Goal: Task Accomplishment & Management: Manage account settings

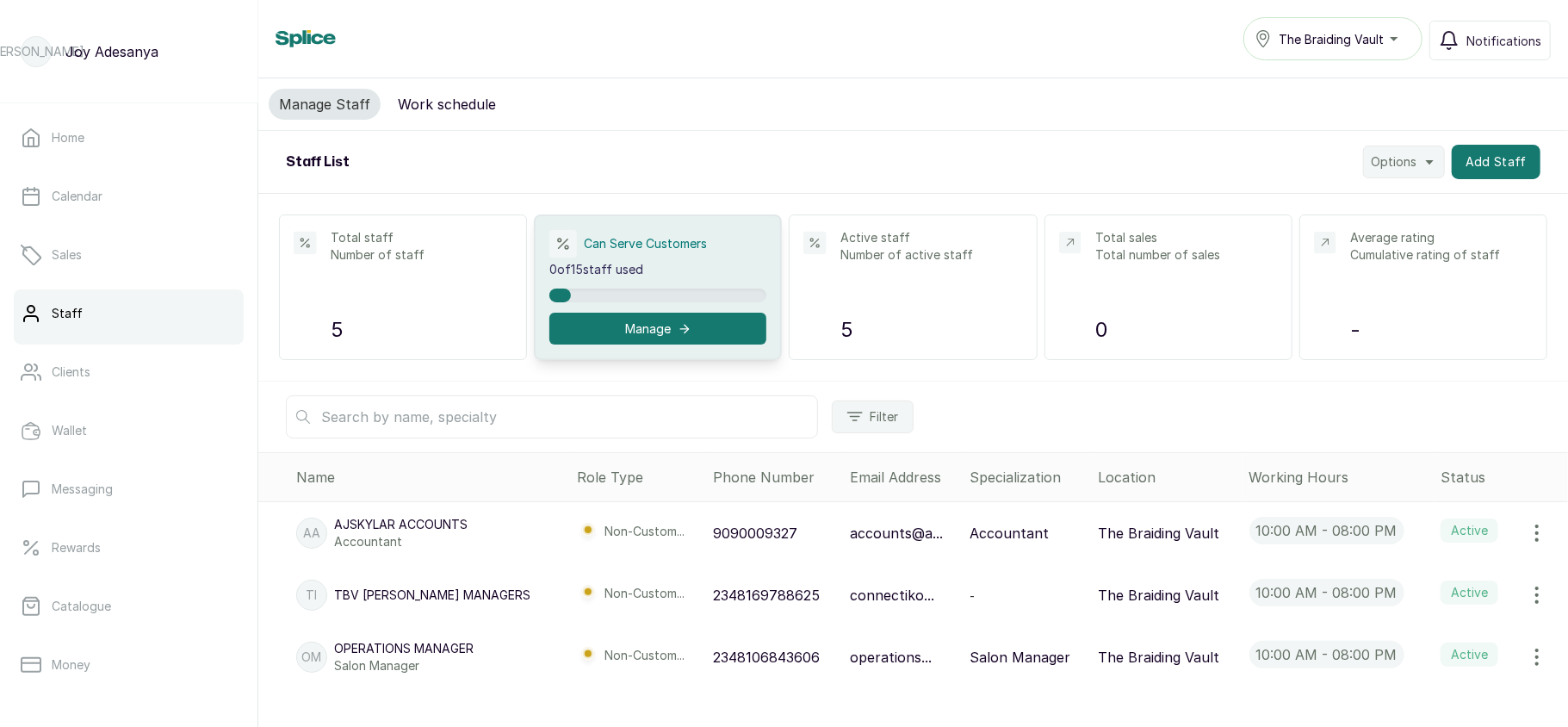
scroll to position [111, 0]
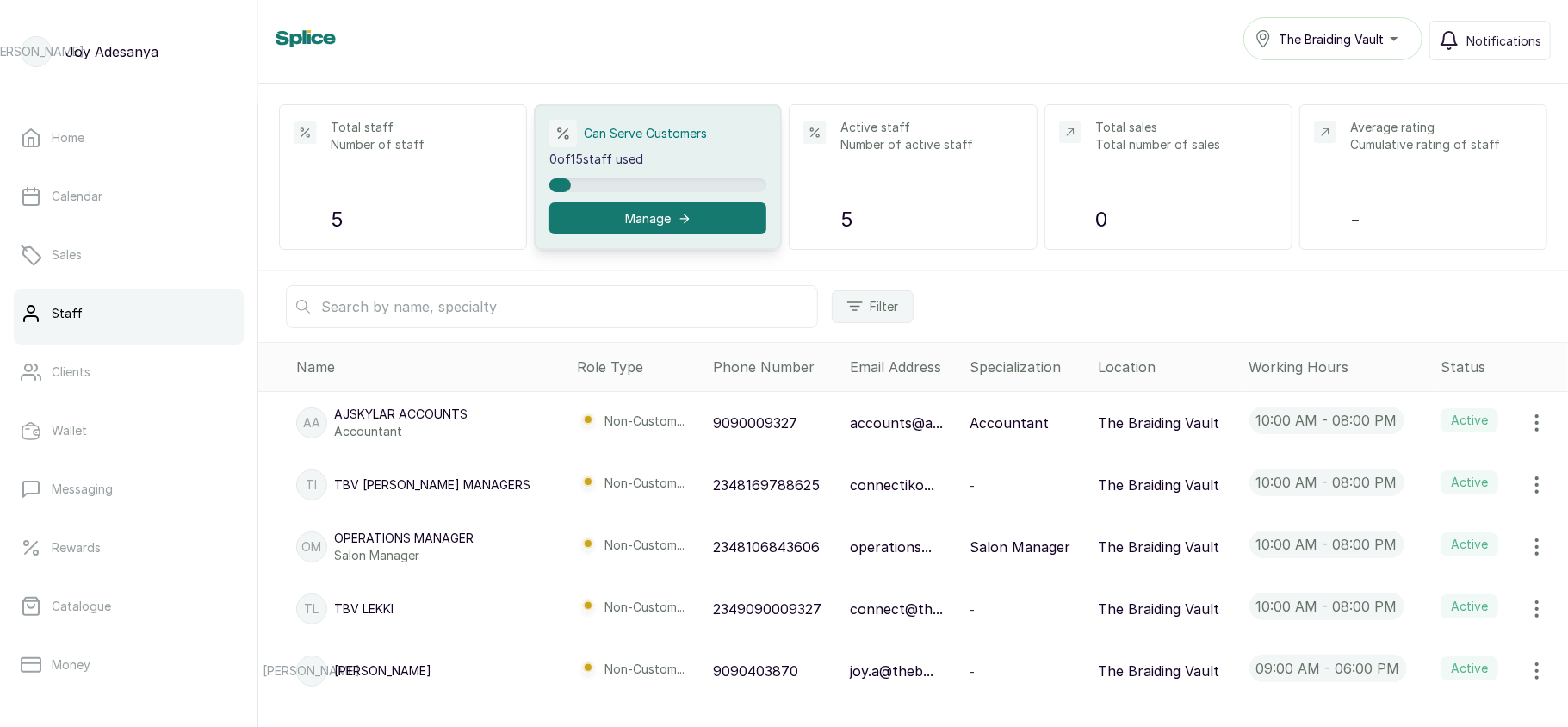
click at [1536, 542] on icon "button" at bounding box center [1537, 546] width 2 height 16
click at [1180, 511] on td "The Braiding Vault" at bounding box center [1167, 484] width 151 height 62
click at [140, 356] on link "Clients" at bounding box center [129, 371] width 230 height 48
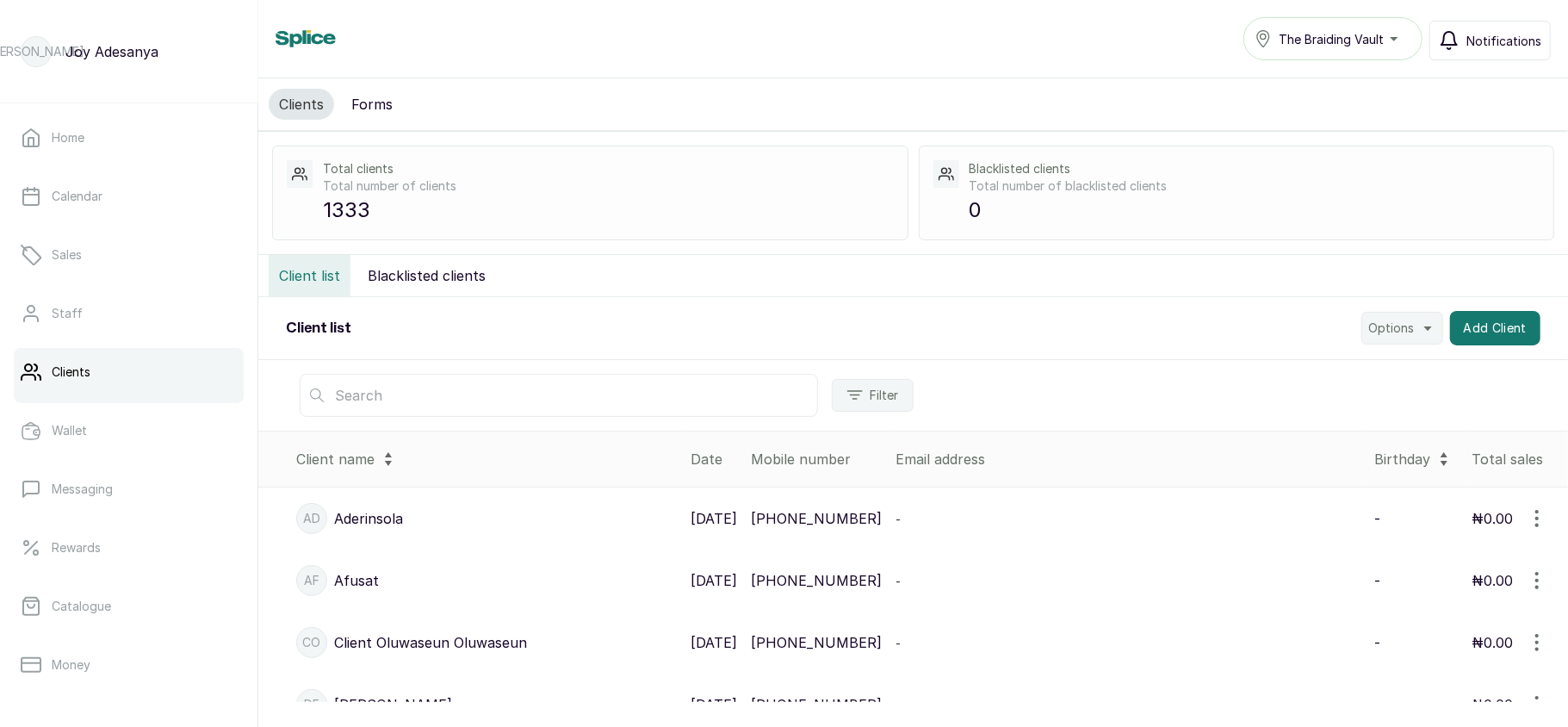
click at [1474, 33] on span "Notifications" at bounding box center [1504, 41] width 75 height 18
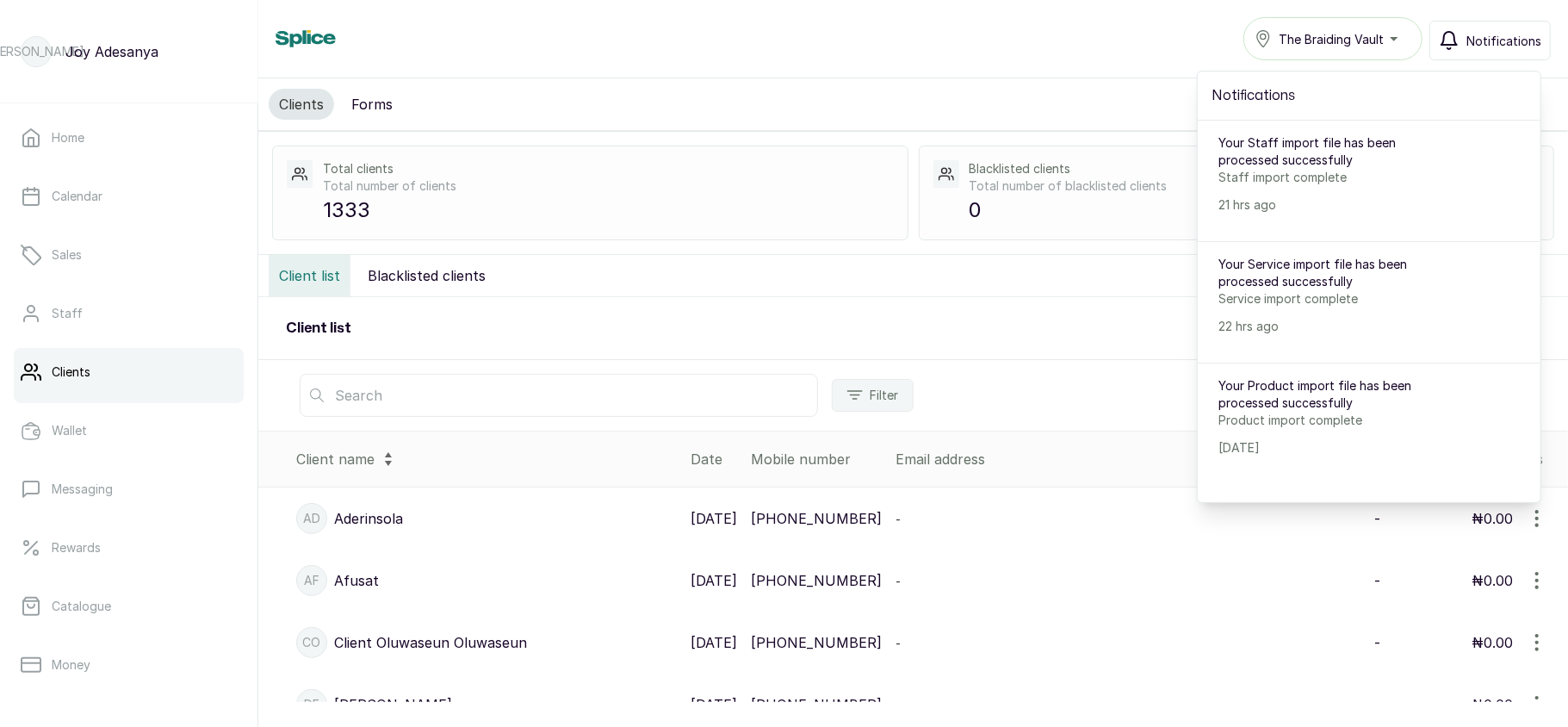
click at [1474, 33] on span "Notifications" at bounding box center [1504, 41] width 75 height 18
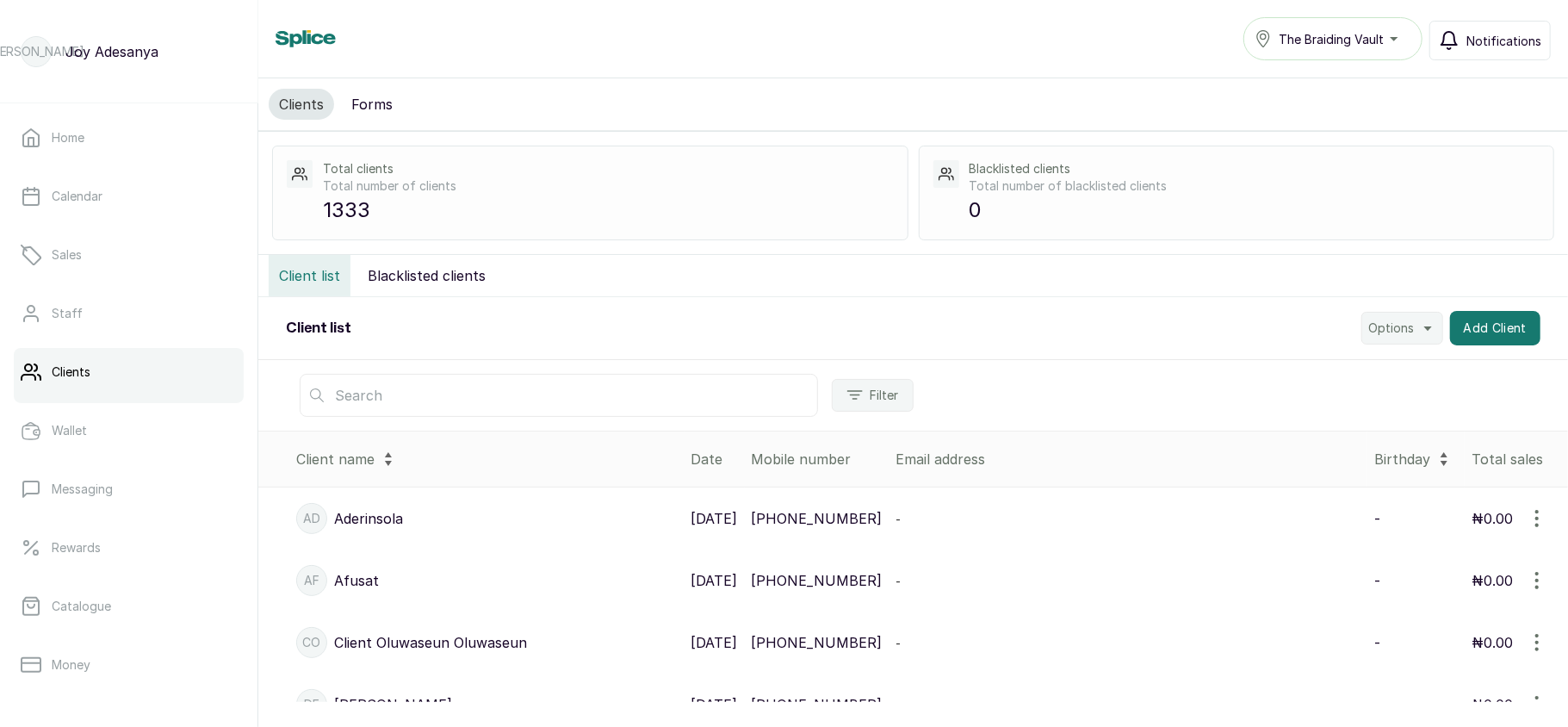
click at [1474, 33] on span "Notifications" at bounding box center [1504, 41] width 75 height 18
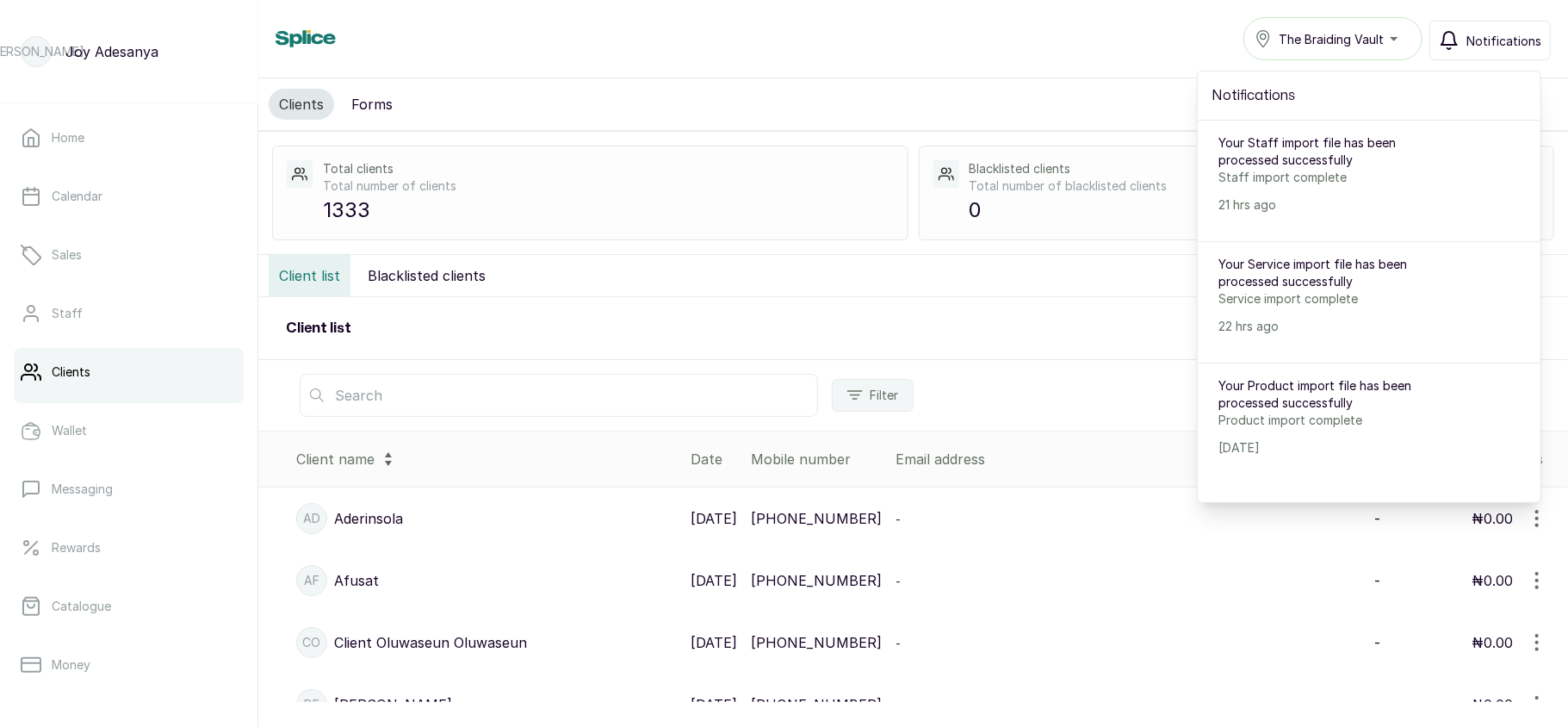
click at [1474, 33] on span "Notifications" at bounding box center [1504, 41] width 75 height 18
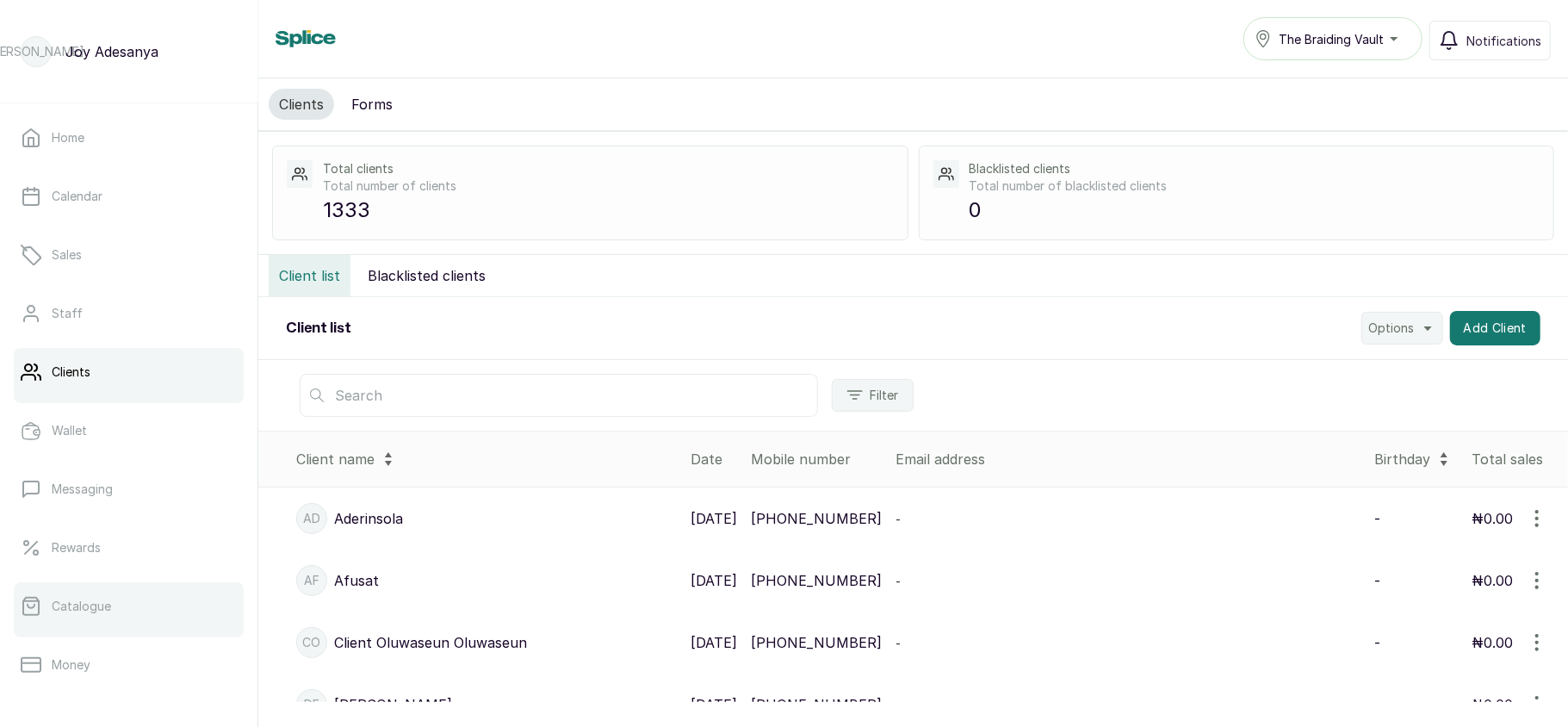
click at [110, 610] on link "Catalogue" at bounding box center [129, 606] width 230 height 48
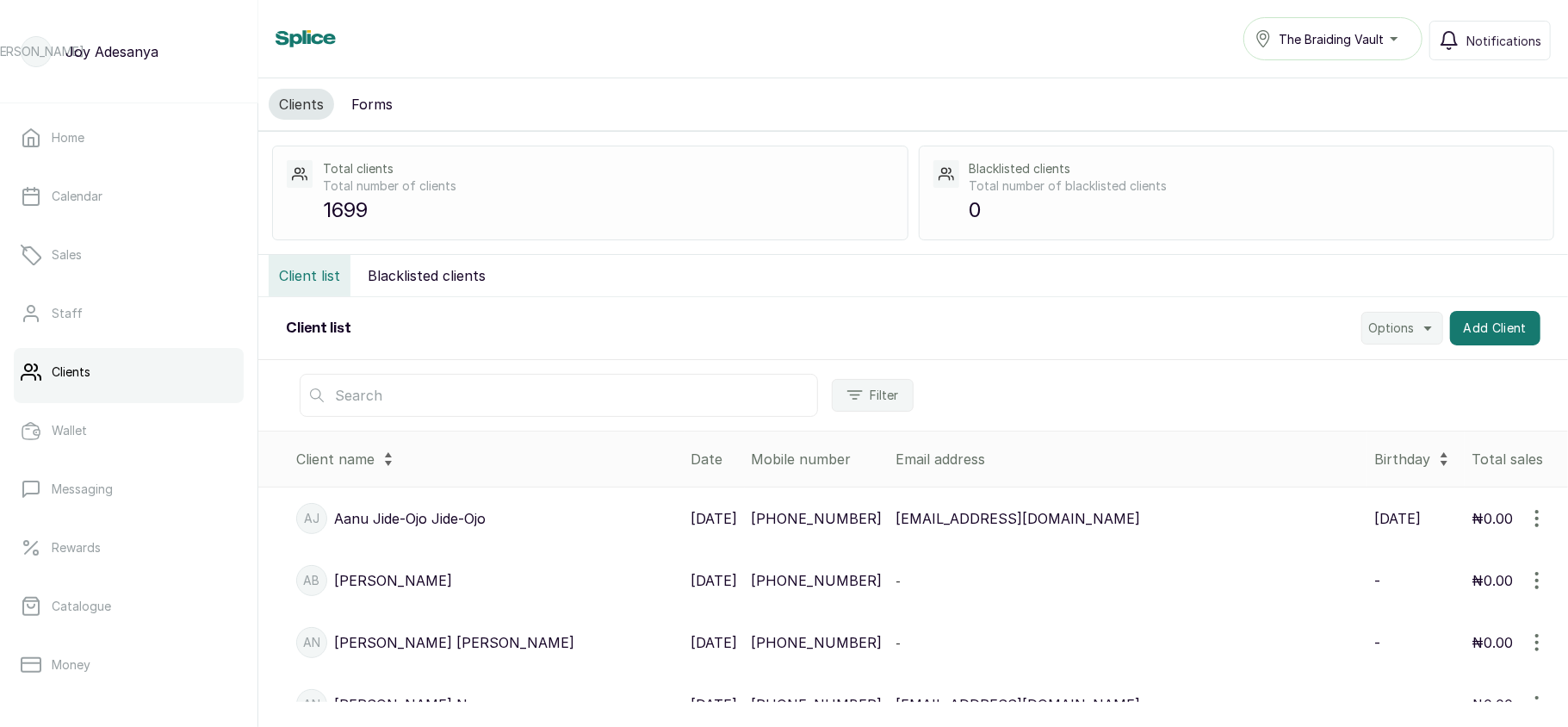
click at [1367, 43] on span "The Braiding Vault" at bounding box center [1331, 39] width 105 height 18
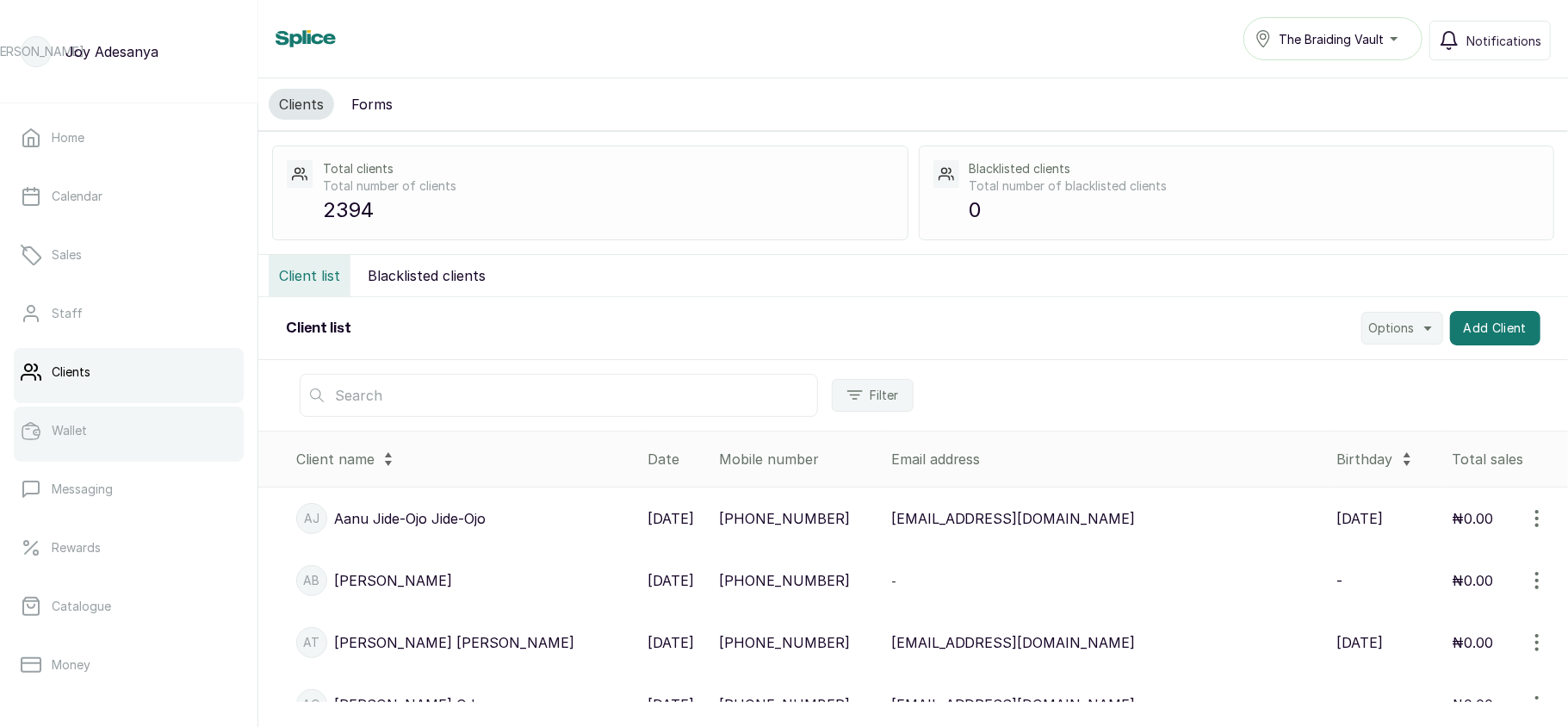
scroll to position [249, 0]
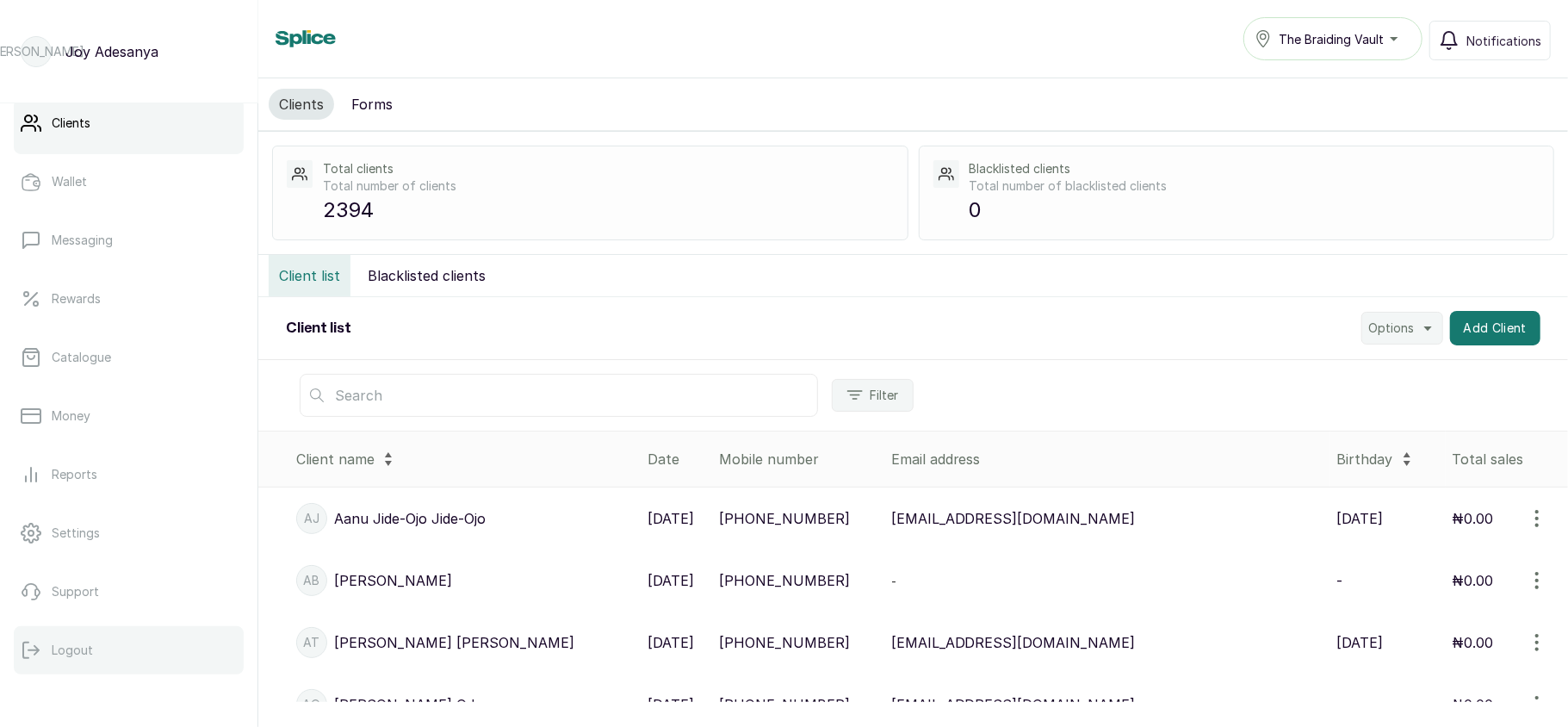
click at [93, 644] on button "Logout" at bounding box center [129, 649] width 230 height 48
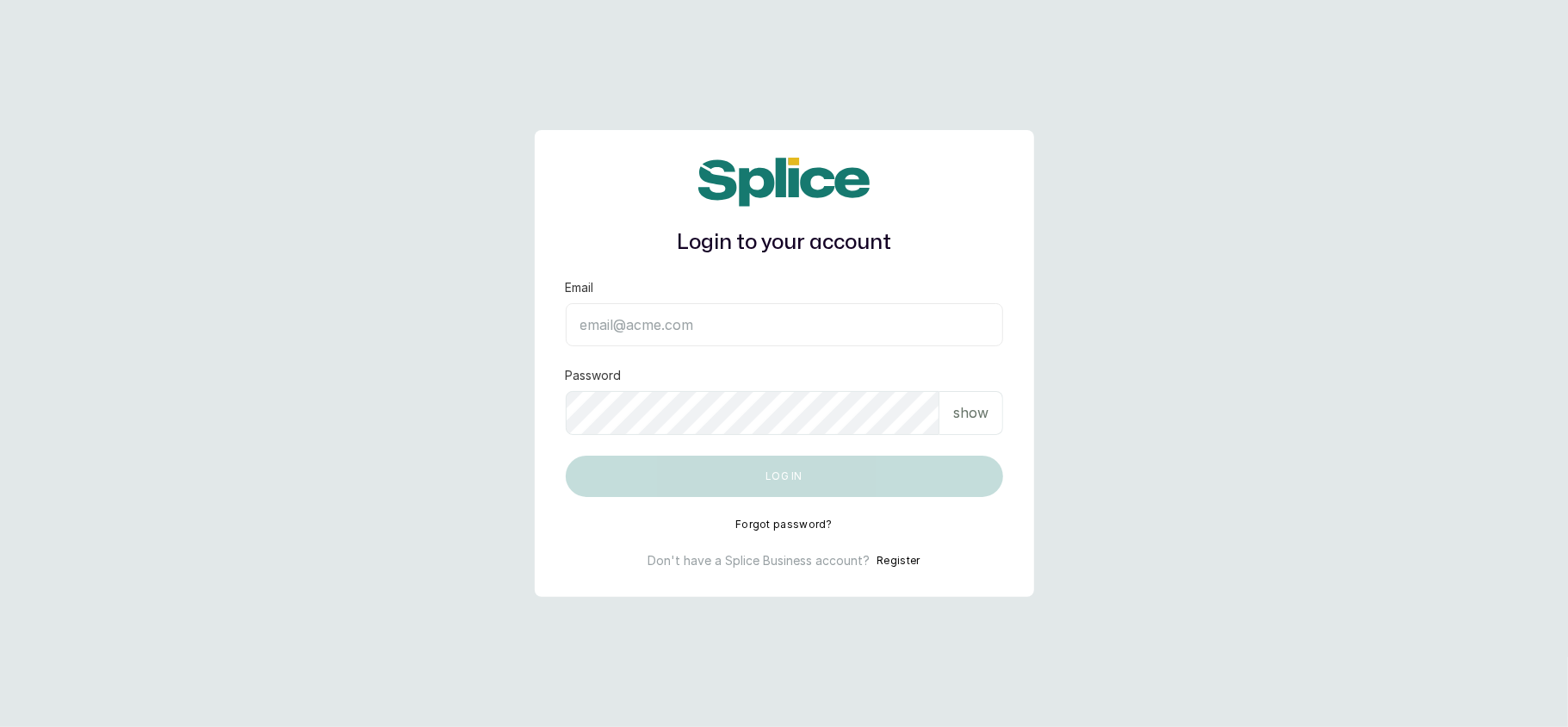
click at [640, 326] on input "Email" at bounding box center [784, 324] width 438 height 43
type input "layo@withsplice.com"
click at [971, 402] on p "show" at bounding box center [971, 412] width 36 height 21
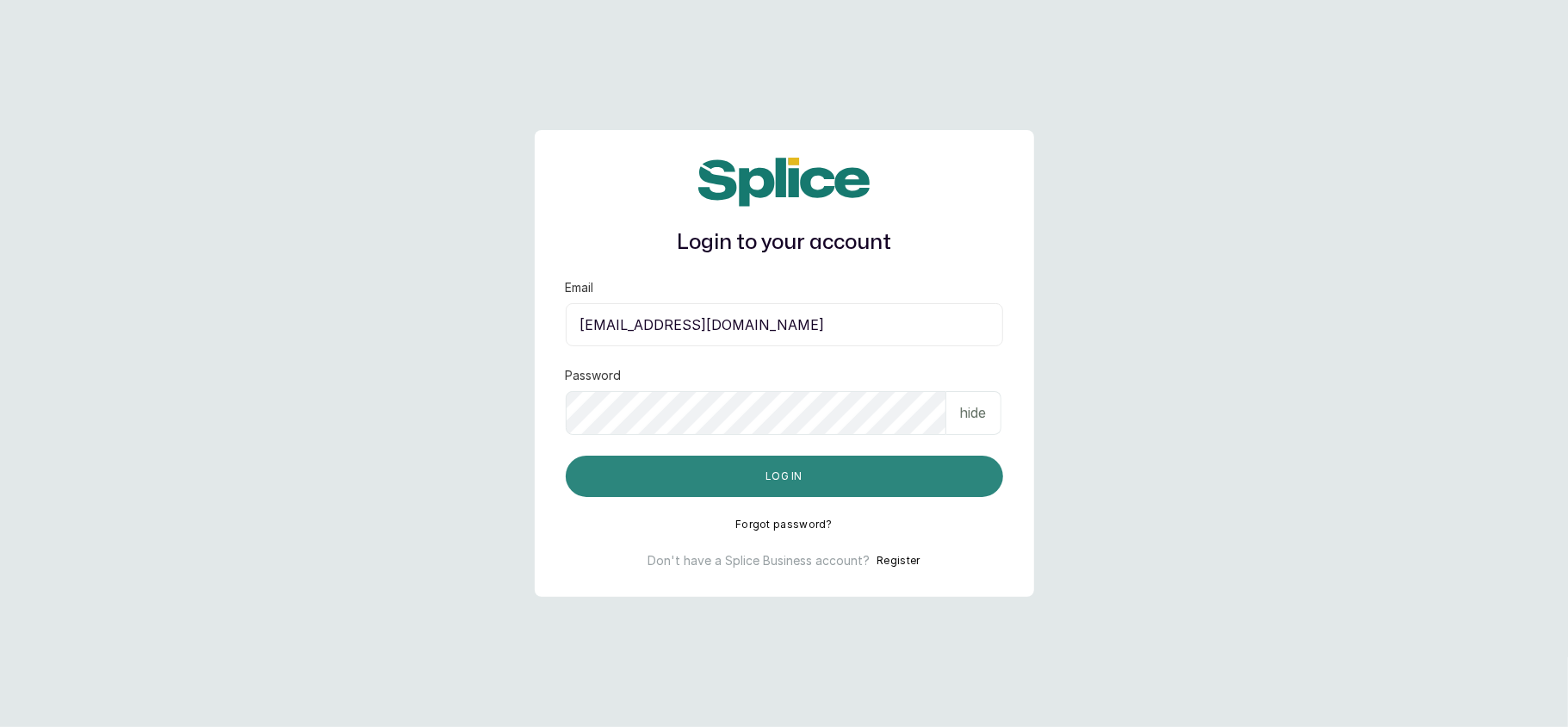
click at [880, 470] on button "Log in" at bounding box center [784, 475] width 438 height 41
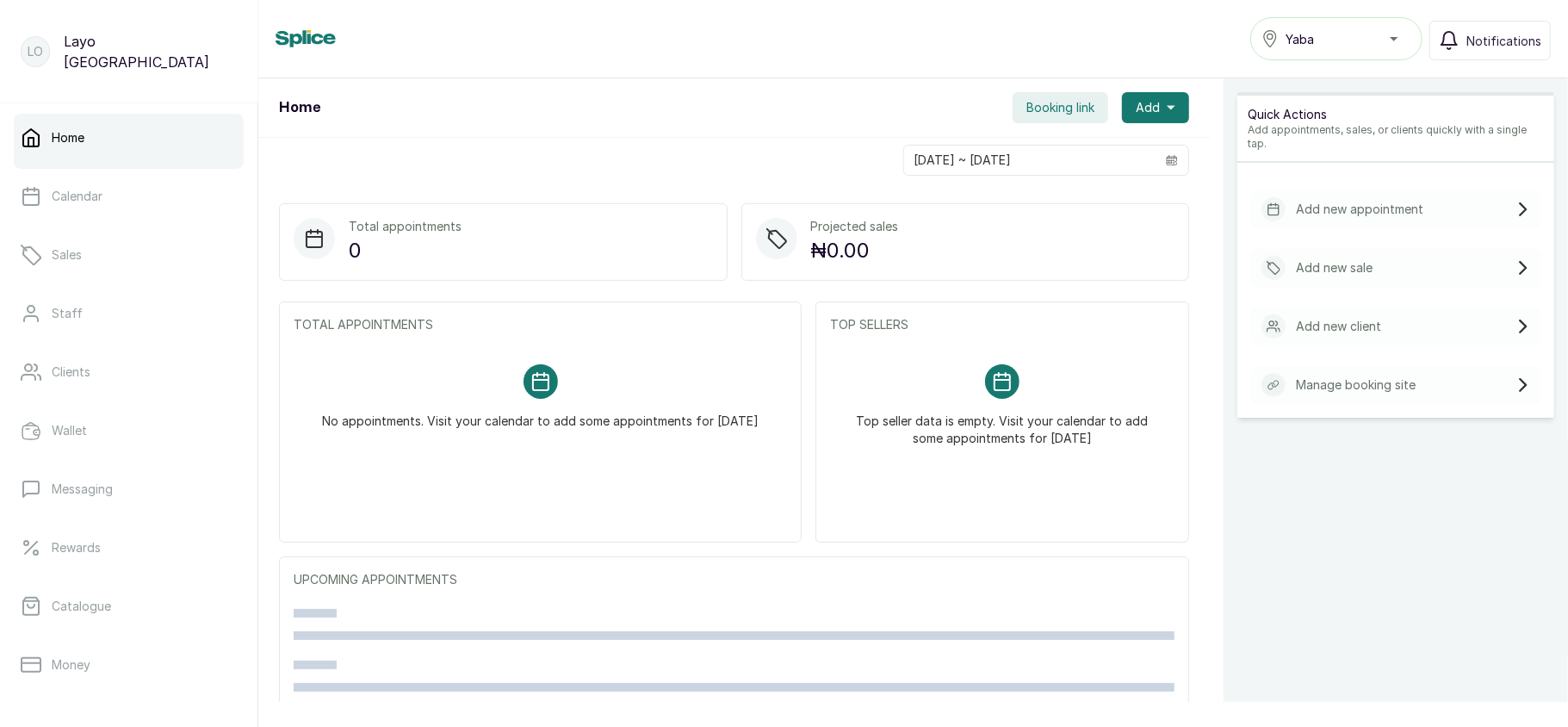
click at [1355, 49] on button "Yaba" at bounding box center [1336, 38] width 172 height 43
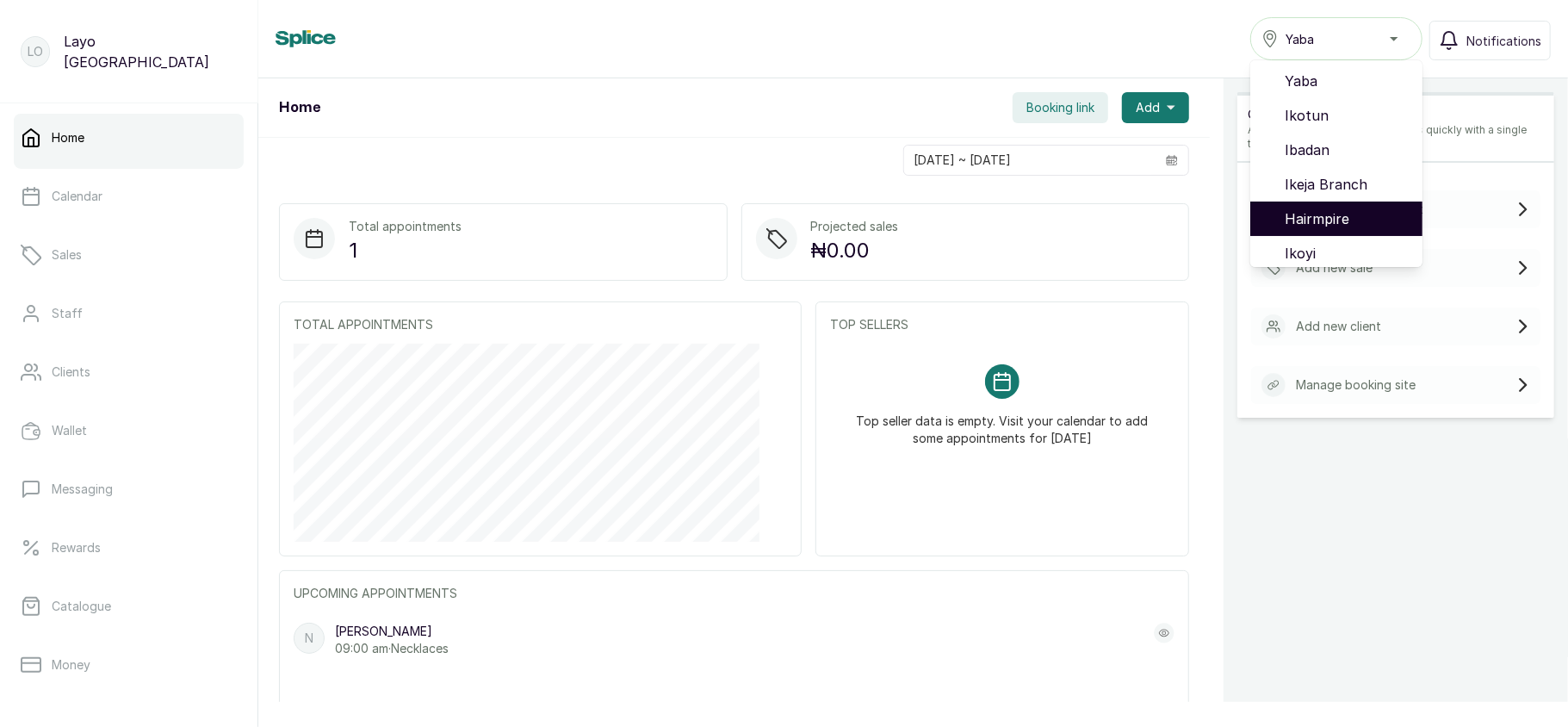
scroll to position [110, 0]
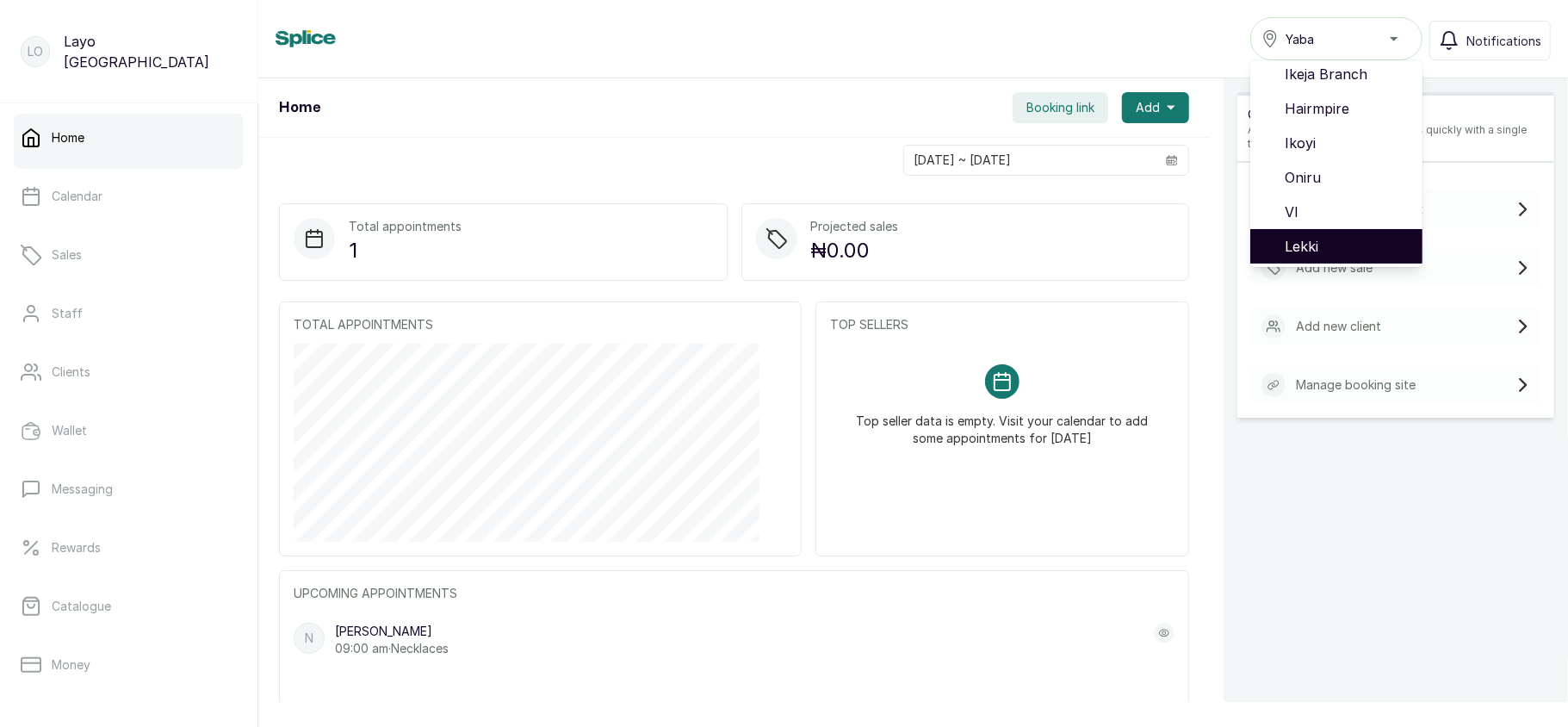
click at [1309, 236] on span "Lekki" at bounding box center [1347, 246] width 124 height 21
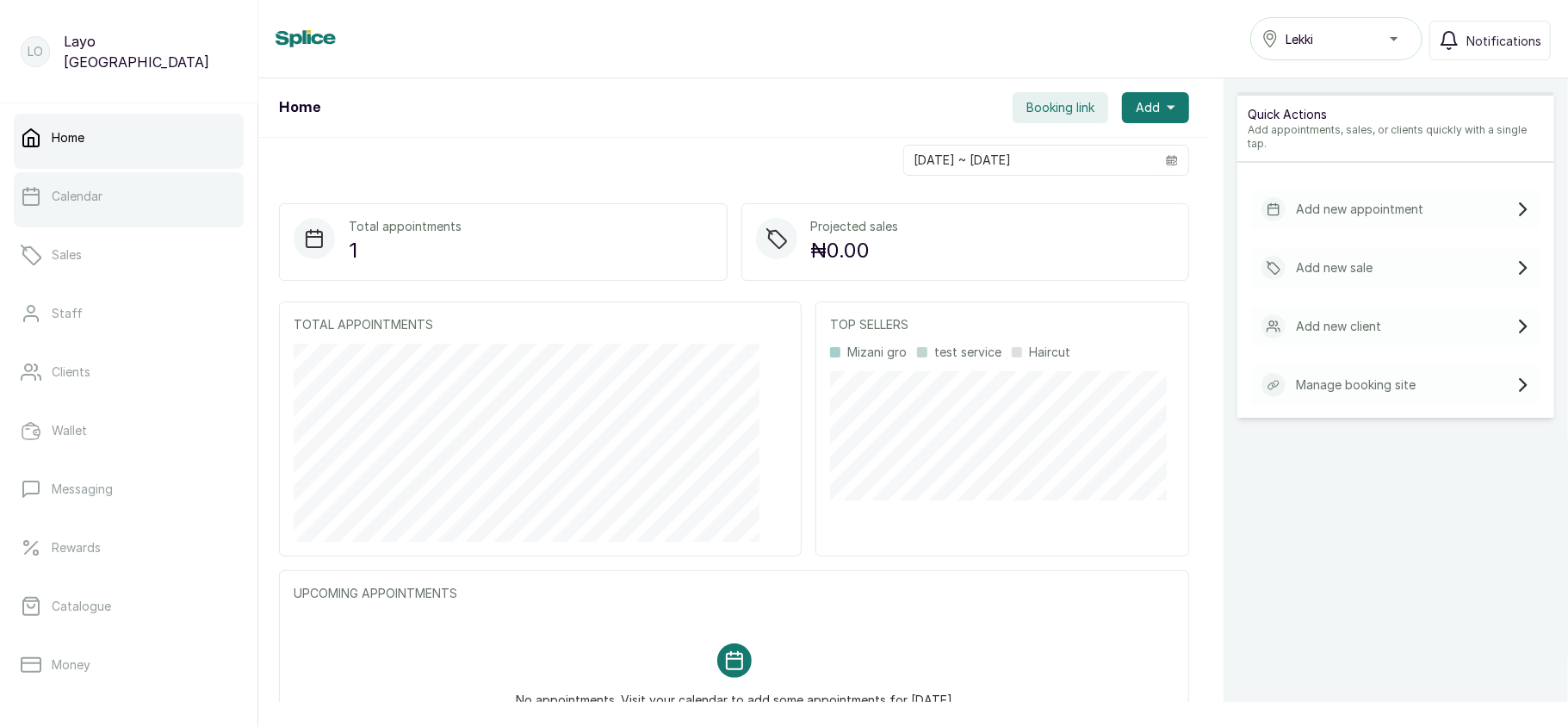
click at [98, 212] on link "Calendar" at bounding box center [129, 196] width 230 height 48
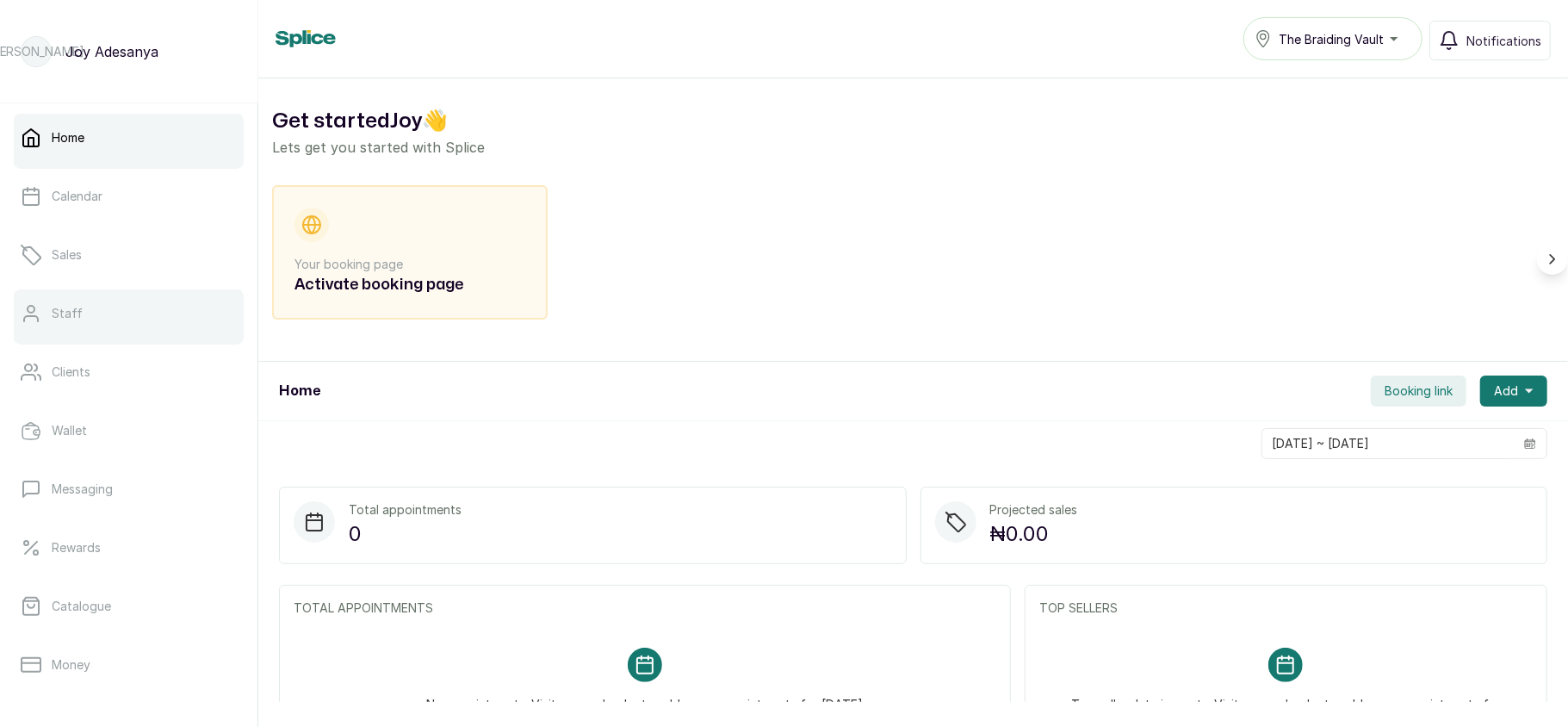
click at [147, 306] on link "Staff" at bounding box center [129, 313] width 230 height 48
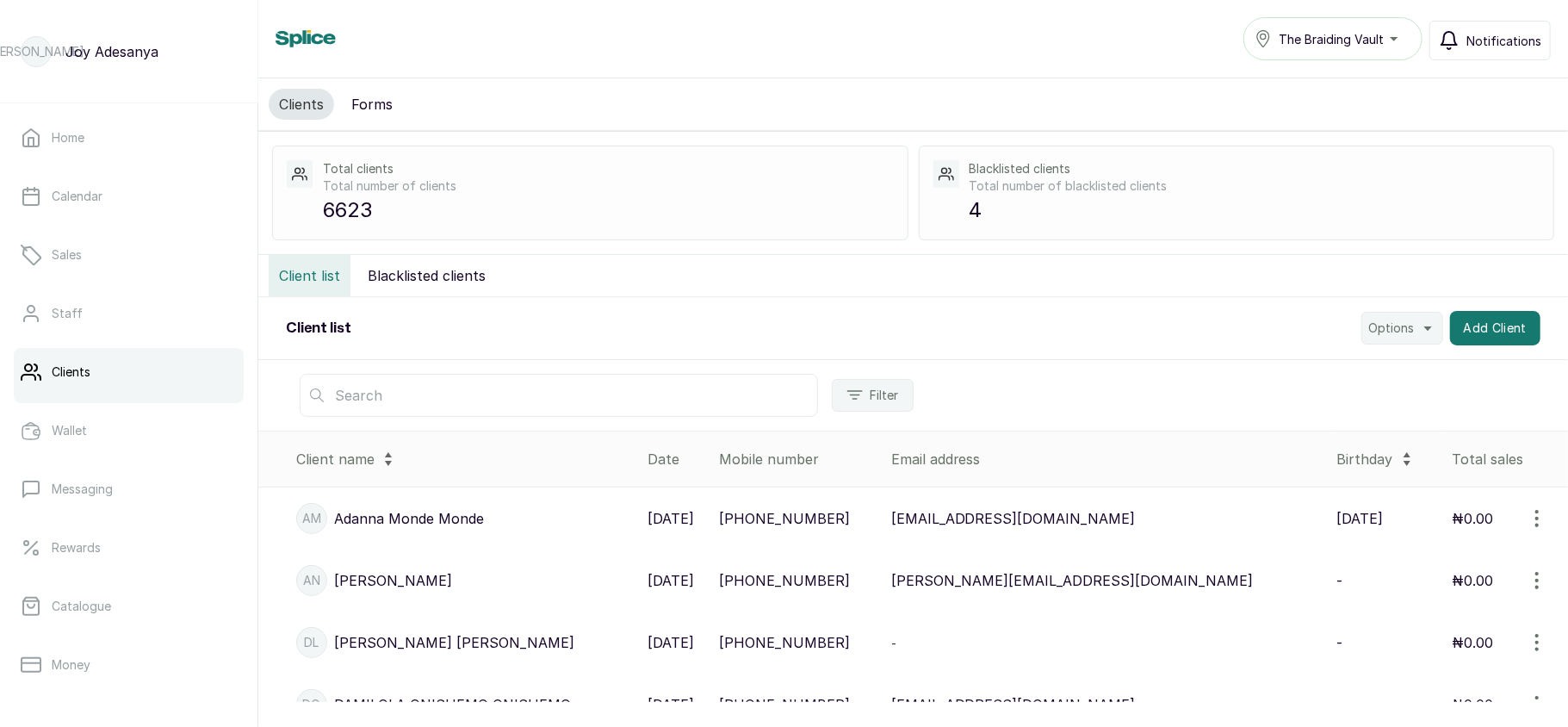
click at [1481, 45] on span "Notifications" at bounding box center [1504, 41] width 75 height 18
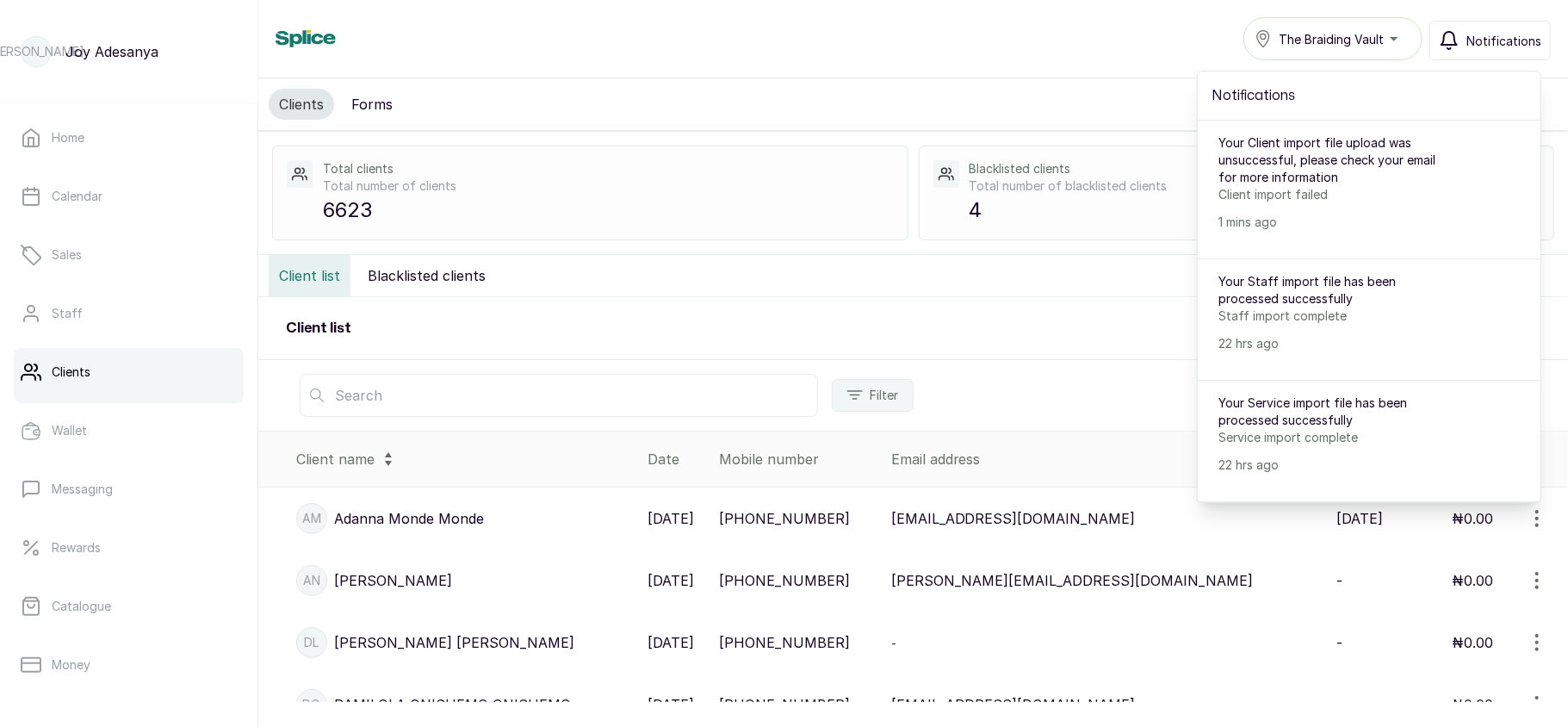
click at [1481, 45] on span "Notifications" at bounding box center [1504, 41] width 75 height 18
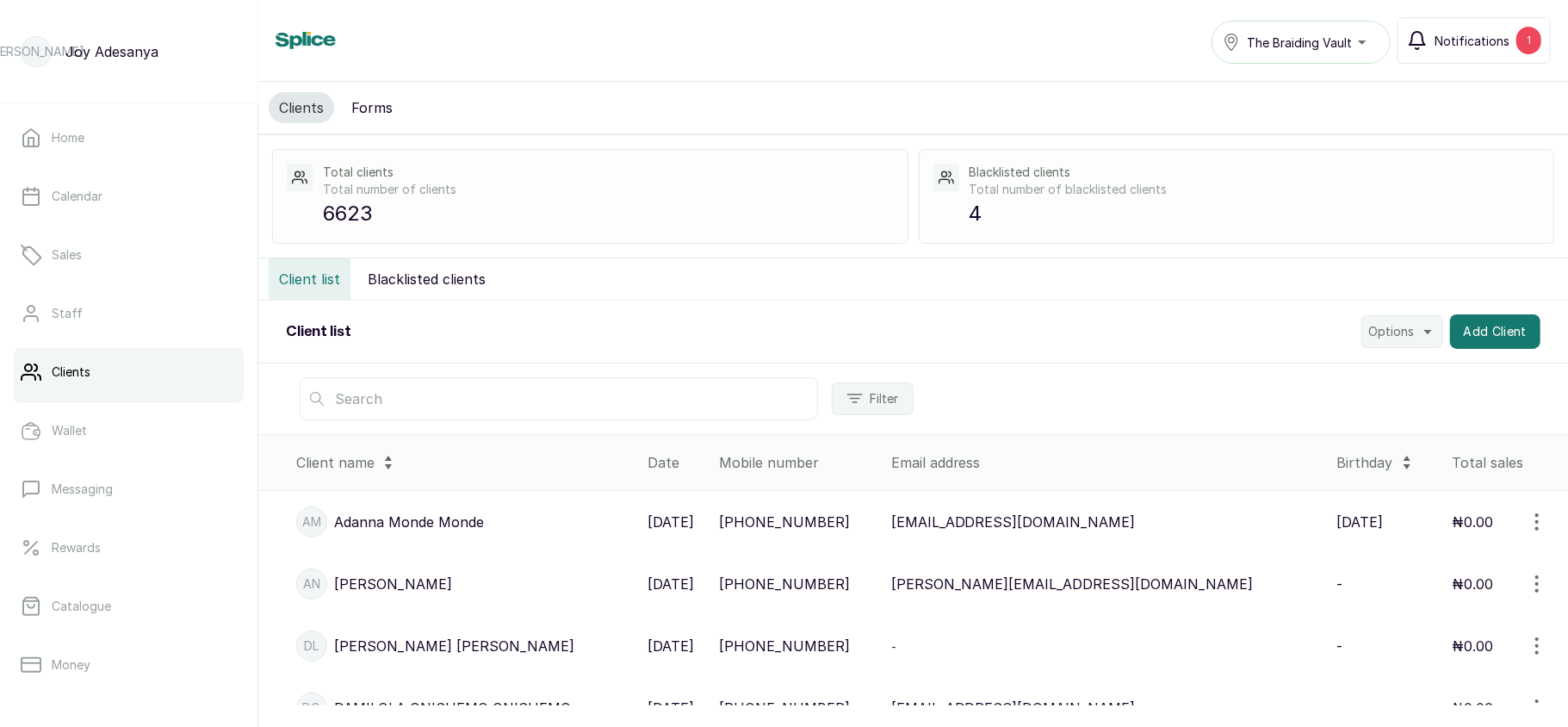
click at [1481, 45] on span "Notifications" at bounding box center [1472, 41] width 75 height 18
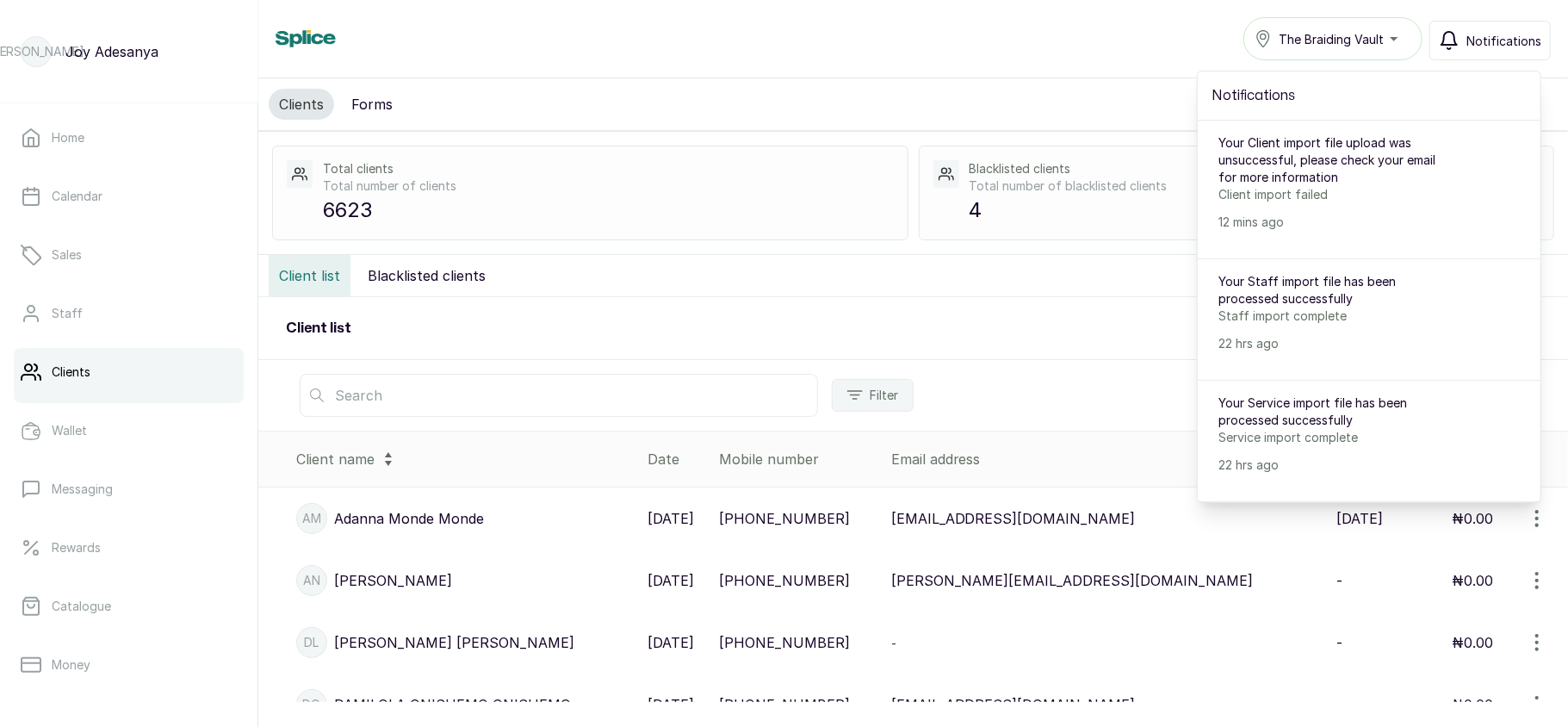
click at [1481, 45] on span "Notifications" at bounding box center [1504, 41] width 75 height 18
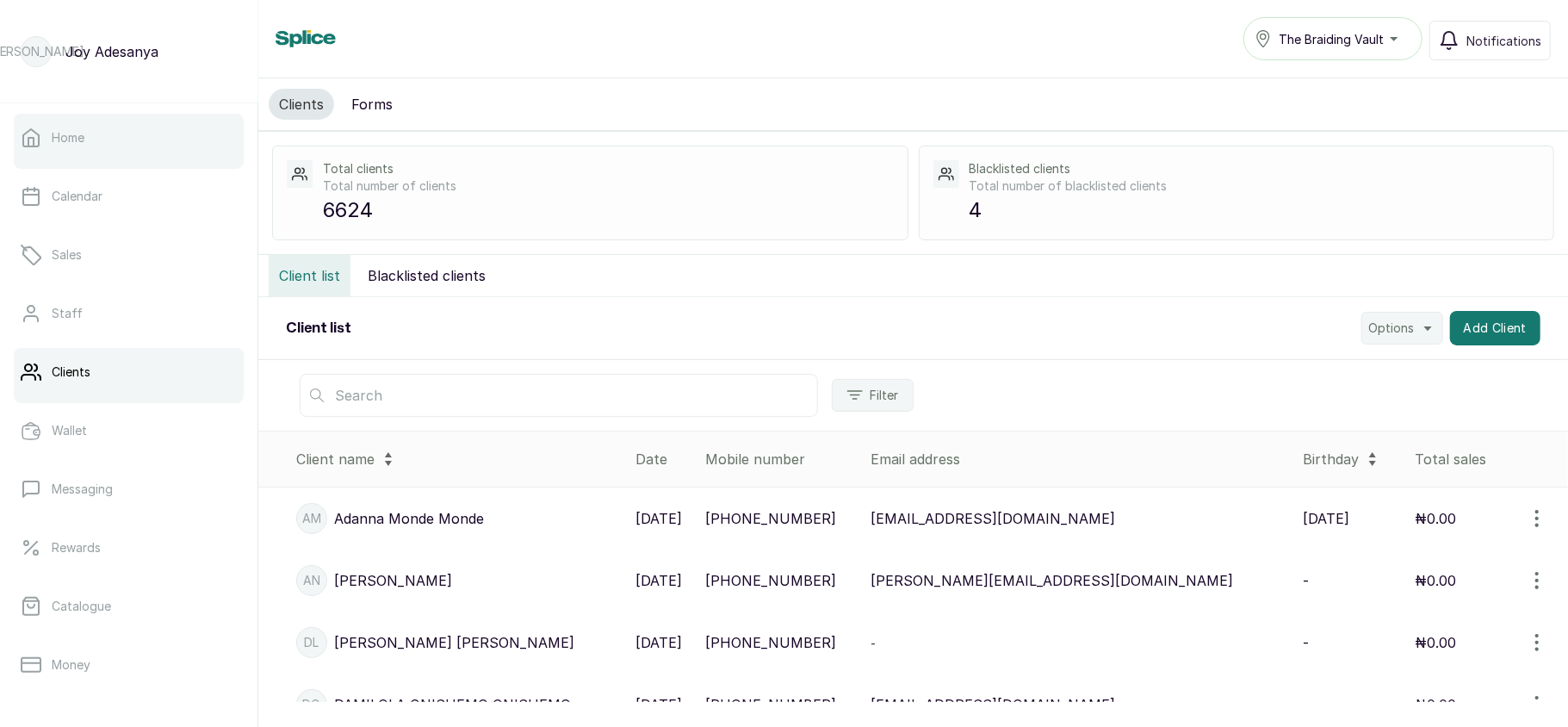
click at [139, 160] on link "Home" at bounding box center [129, 138] width 230 height 48
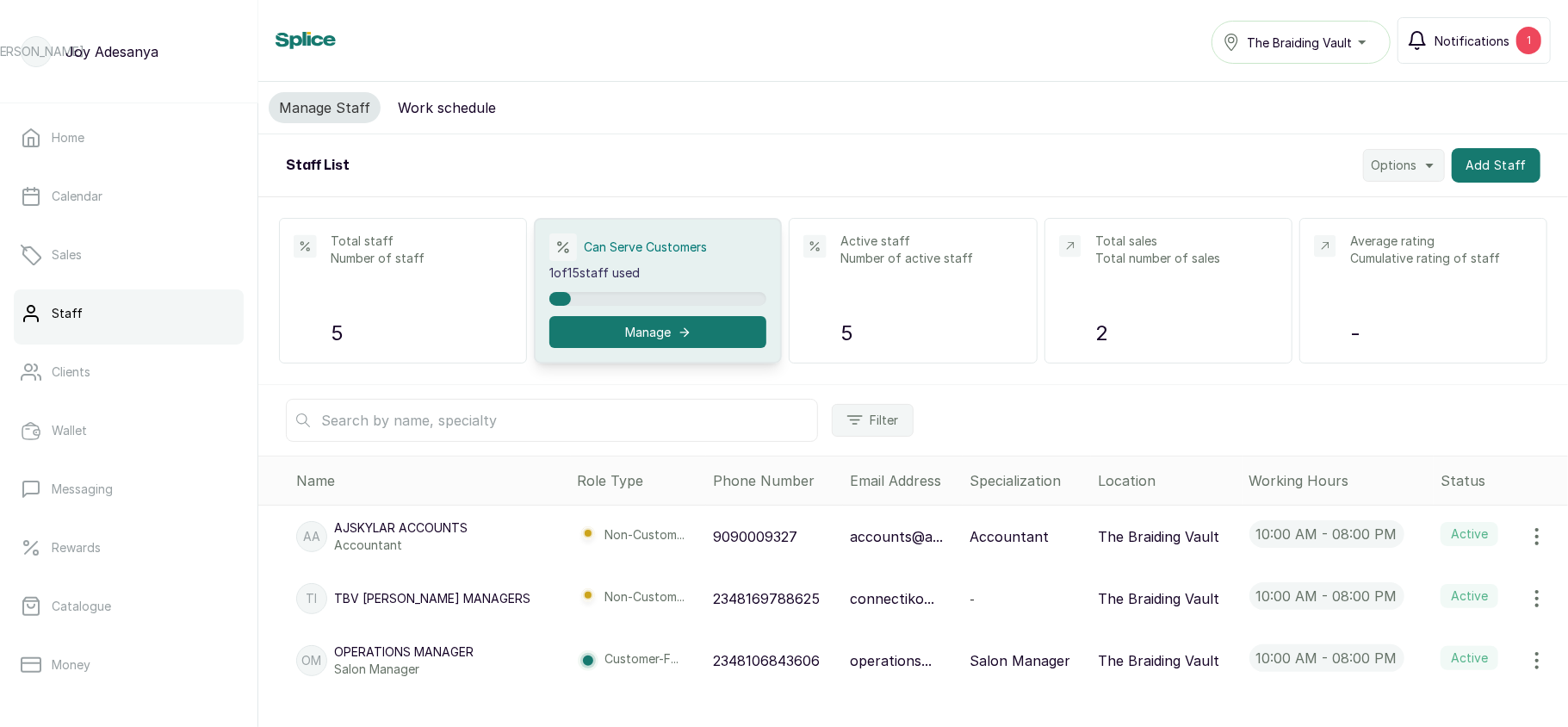
click at [1428, 42] on icon "button" at bounding box center [1417, 40] width 21 height 21
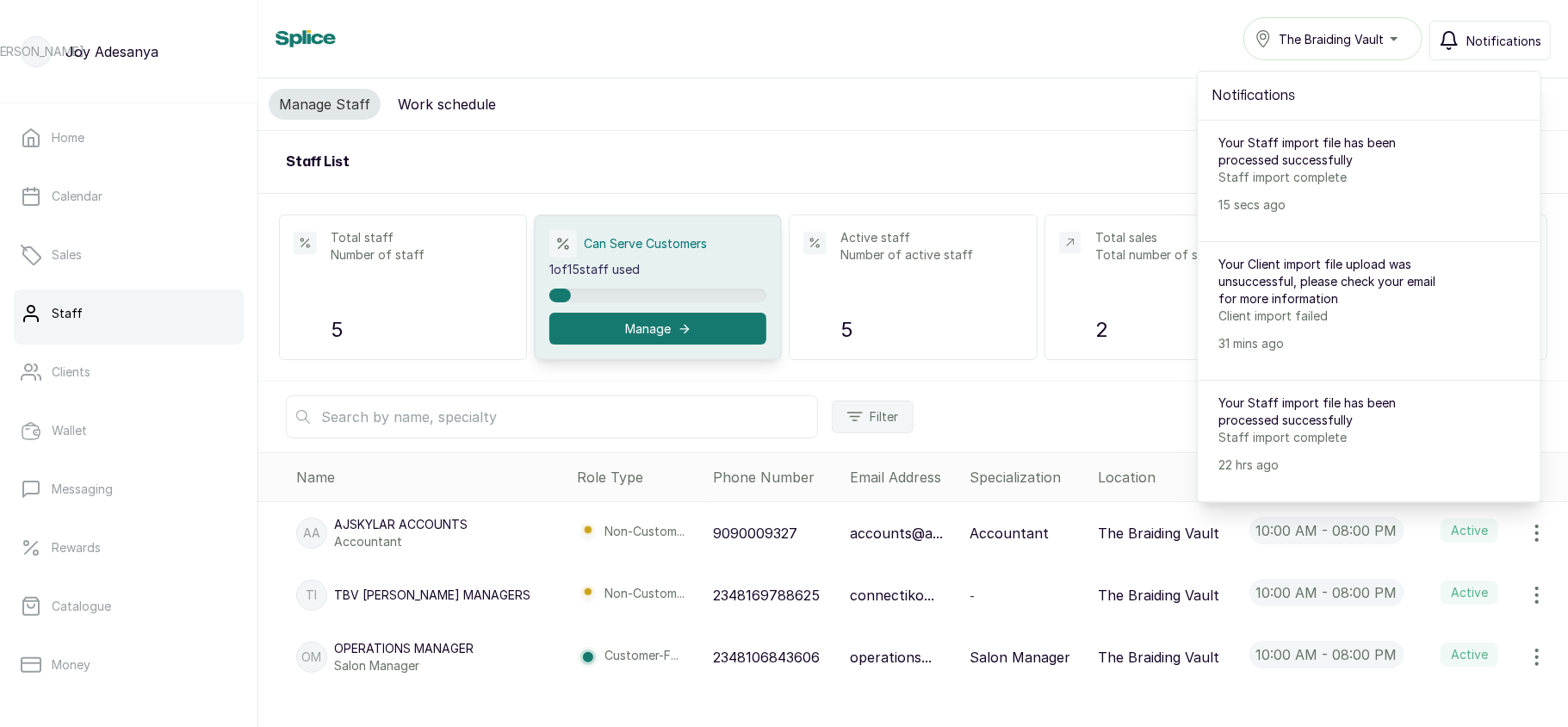
click at [1429, 42] on div "The Braiding Vault Notifications Notifications Your Staff import file has been …" at bounding box center [1397, 38] width 307 height 43
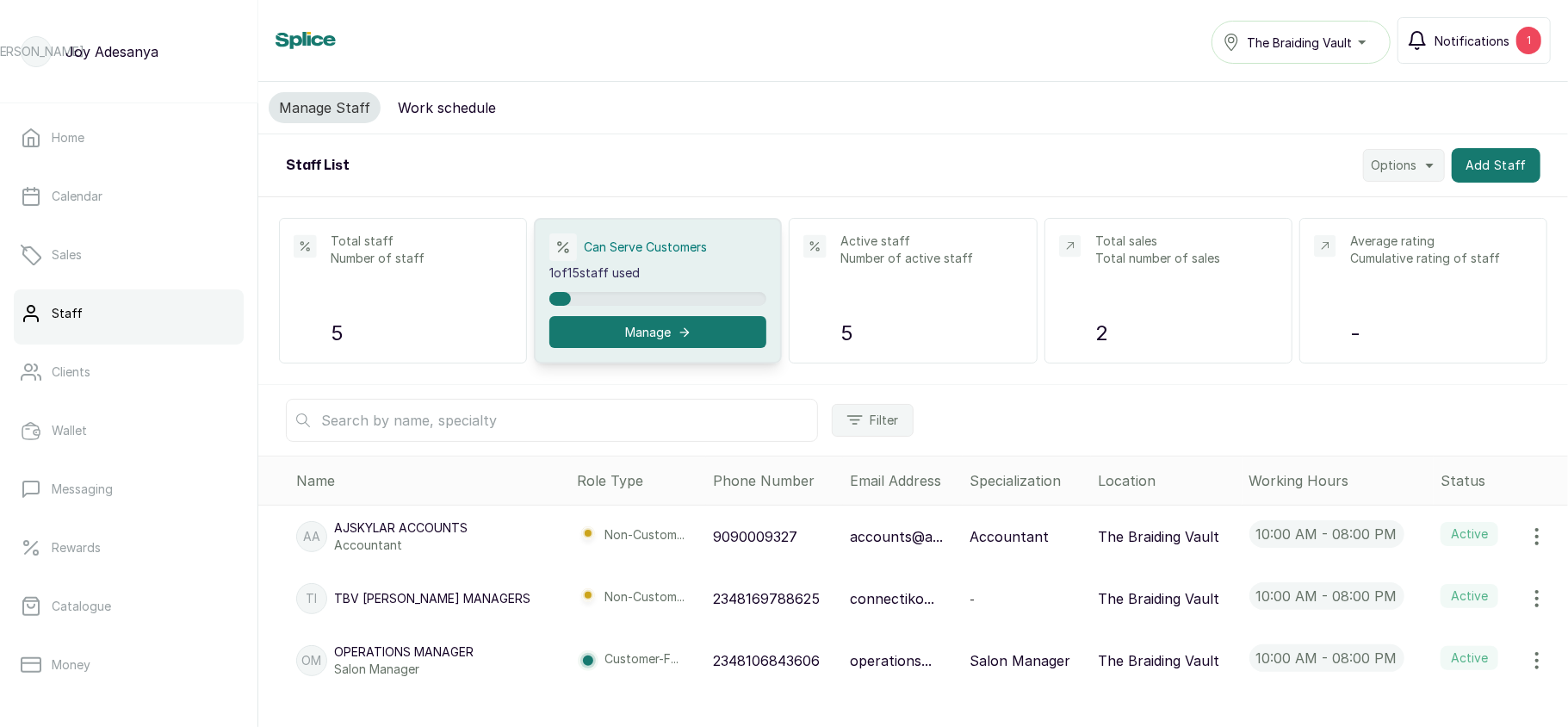
click at [1441, 45] on span "Notifications" at bounding box center [1472, 41] width 75 height 18
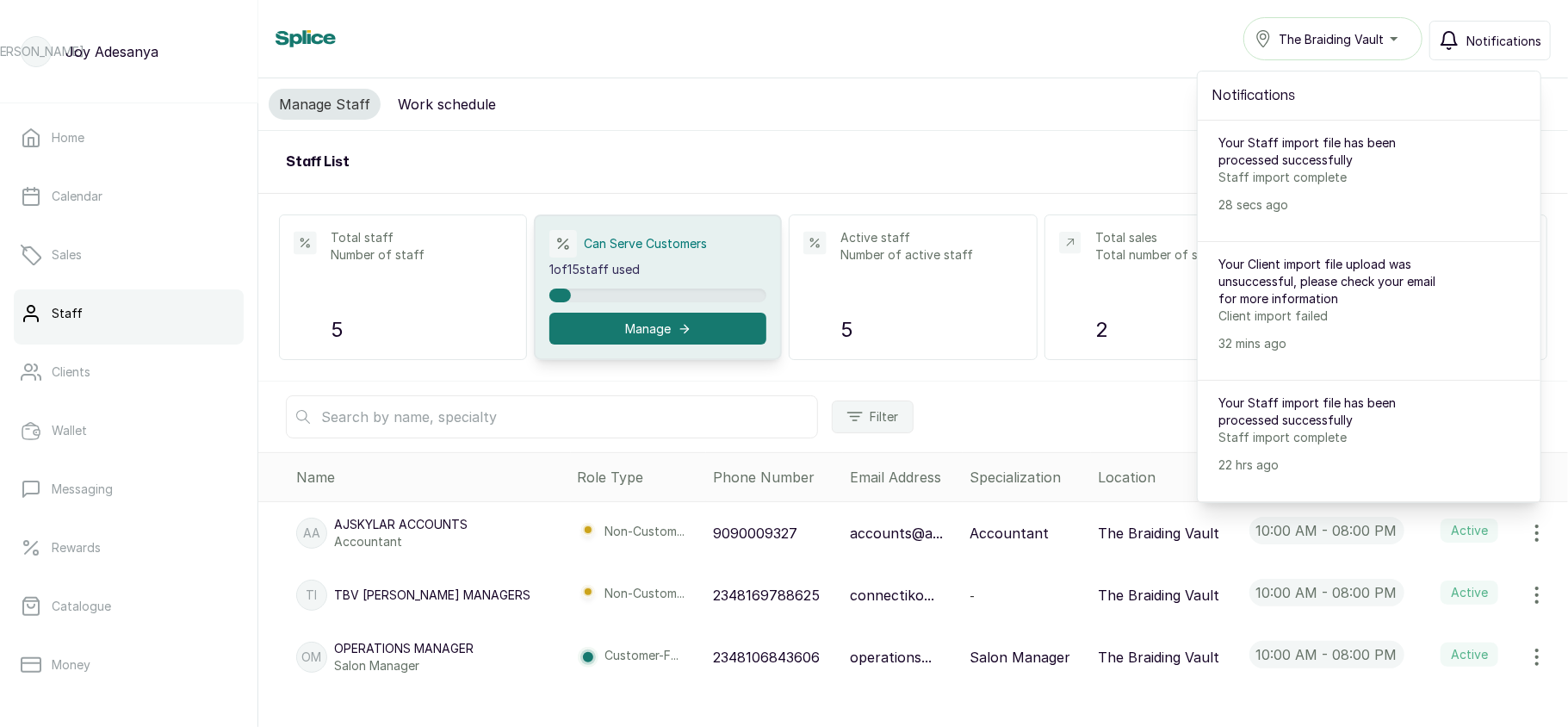
click at [1441, 45] on icon "button" at bounding box center [1449, 40] width 21 height 21
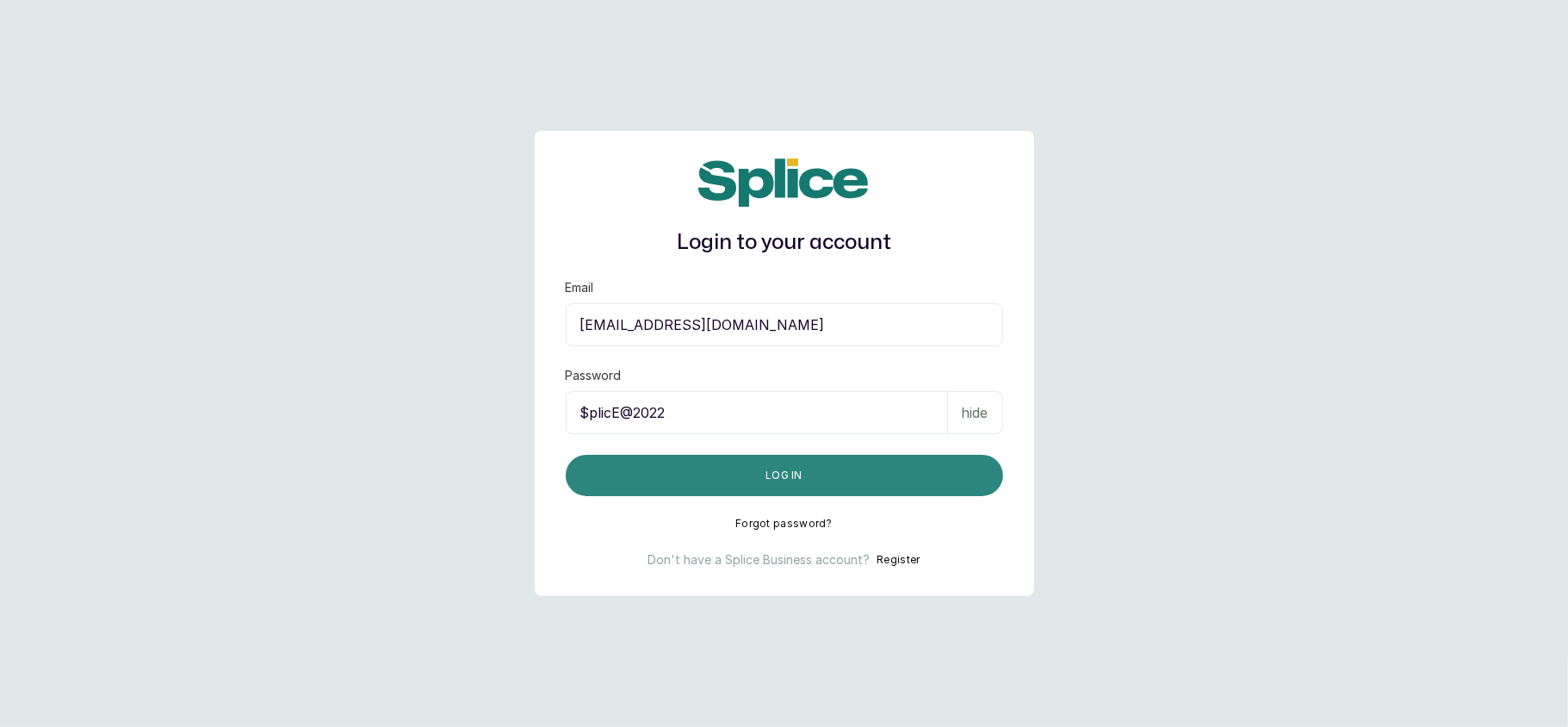
type input "$plicE@2022"
click at [825, 475] on button "Log in" at bounding box center [784, 475] width 438 height 41
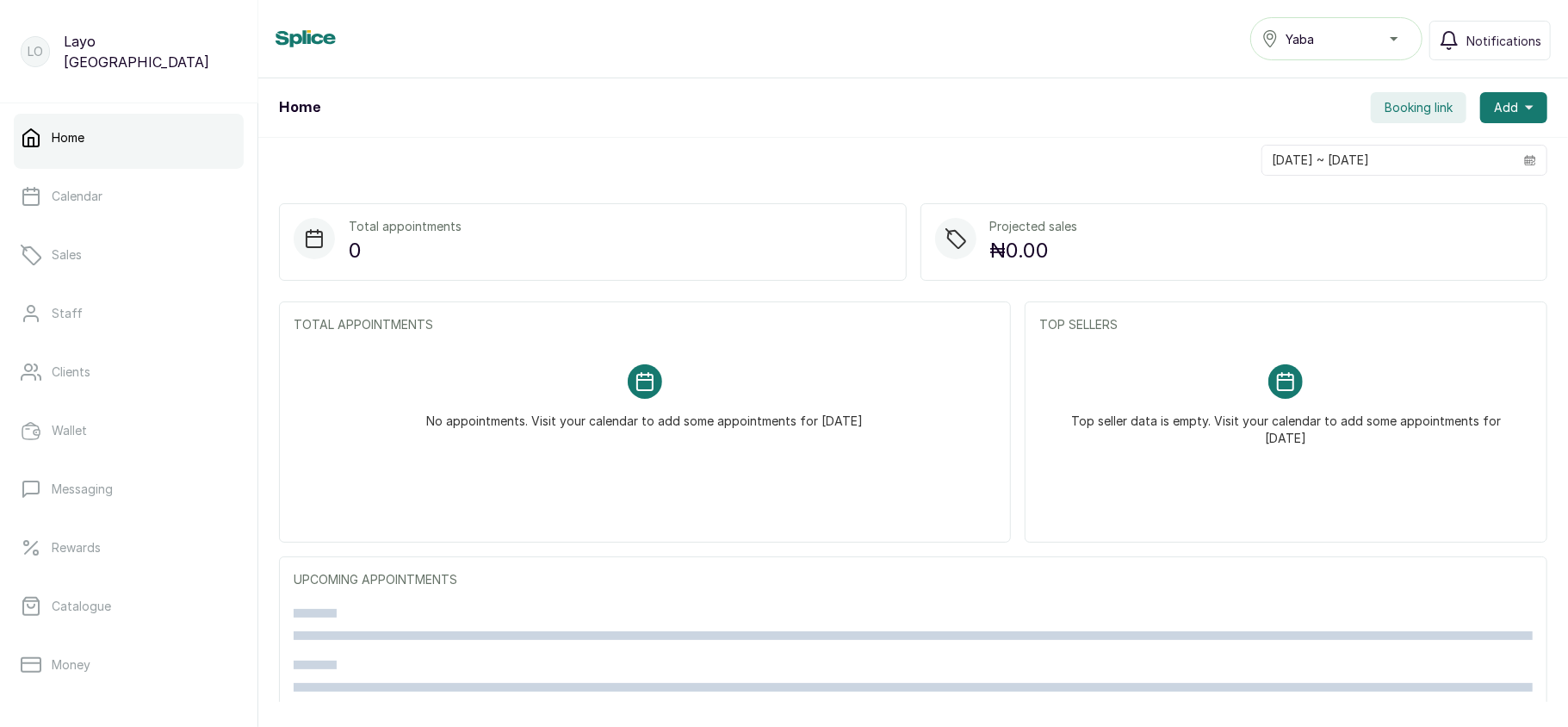
click at [1341, 38] on div "Yaba" at bounding box center [1336, 38] width 150 height 21
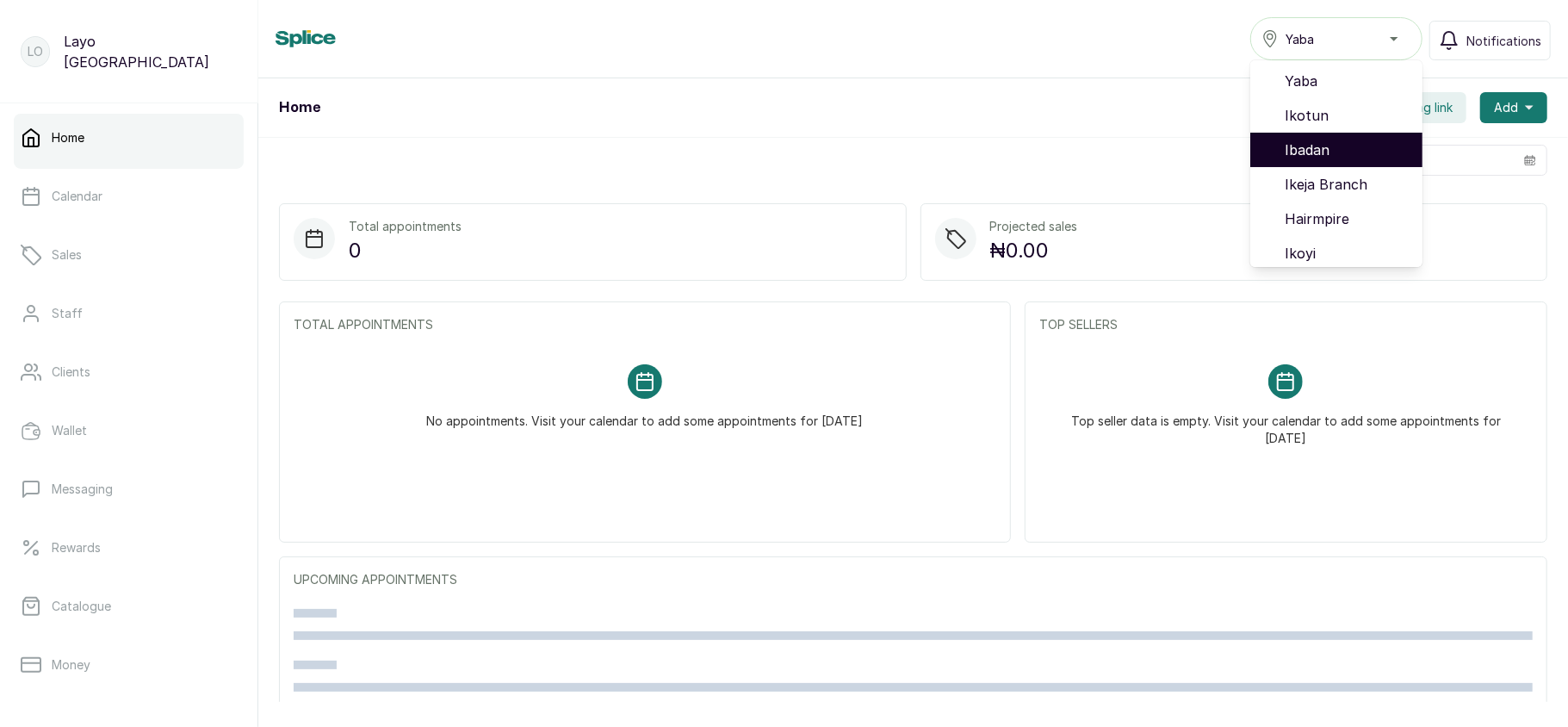
scroll to position [110, 0]
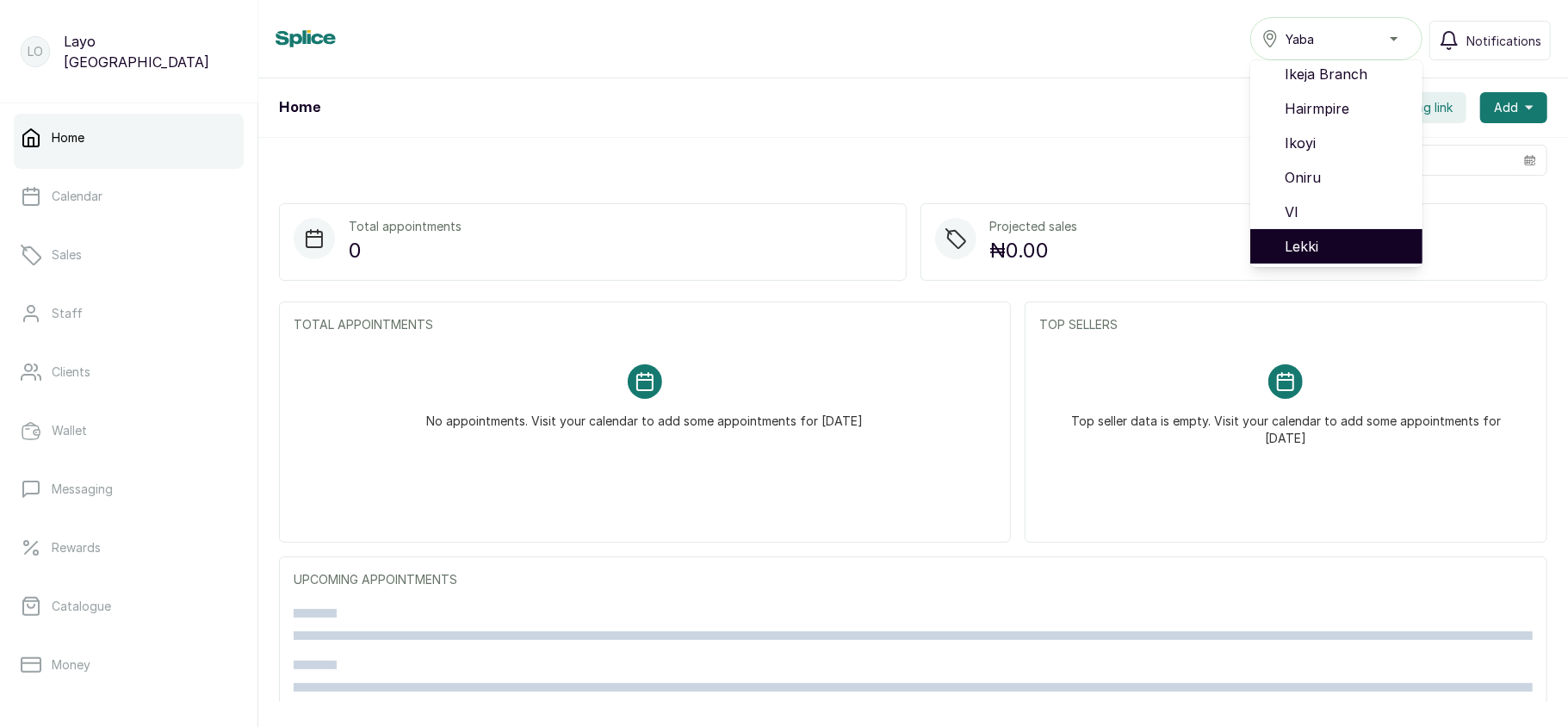
click at [1288, 253] on span "Lekki" at bounding box center [1347, 246] width 124 height 21
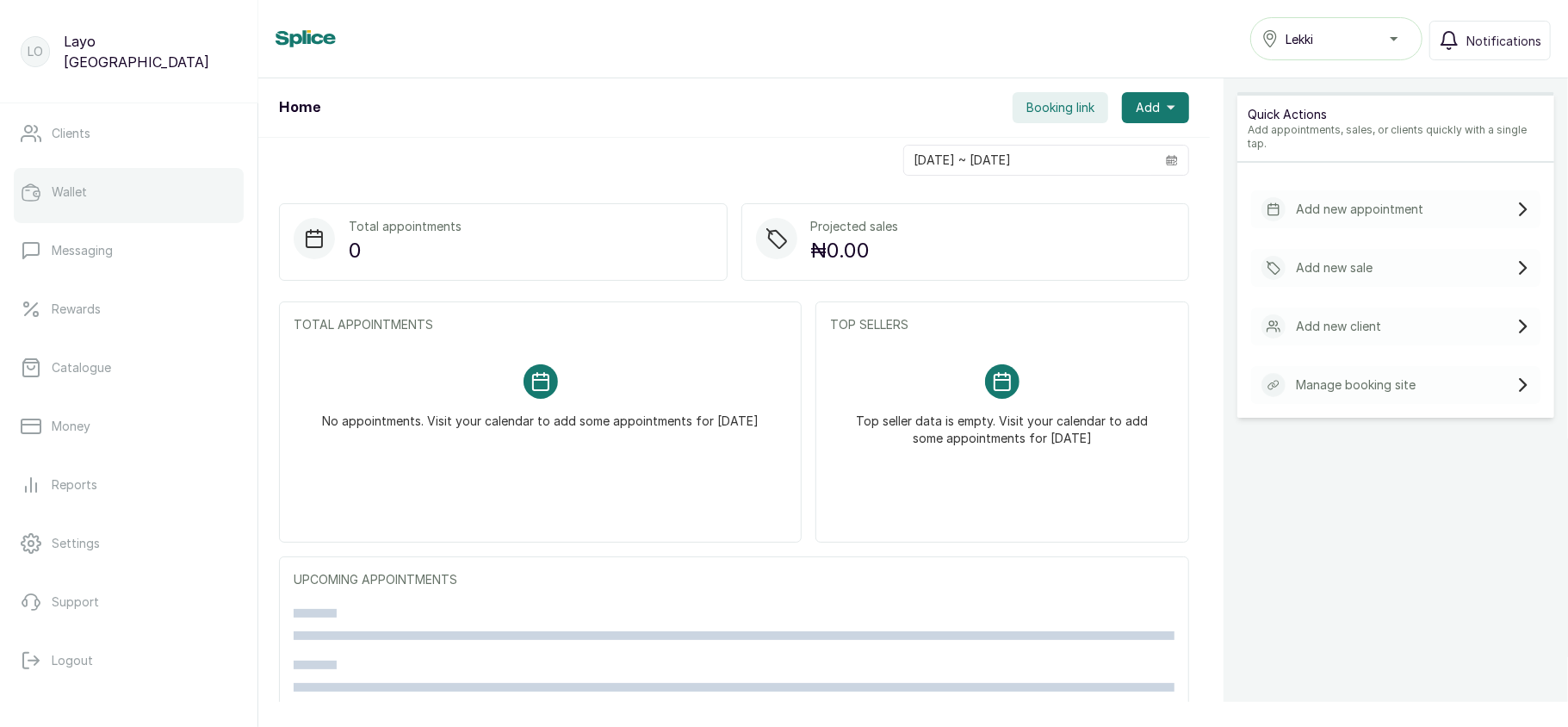
scroll to position [249, 0]
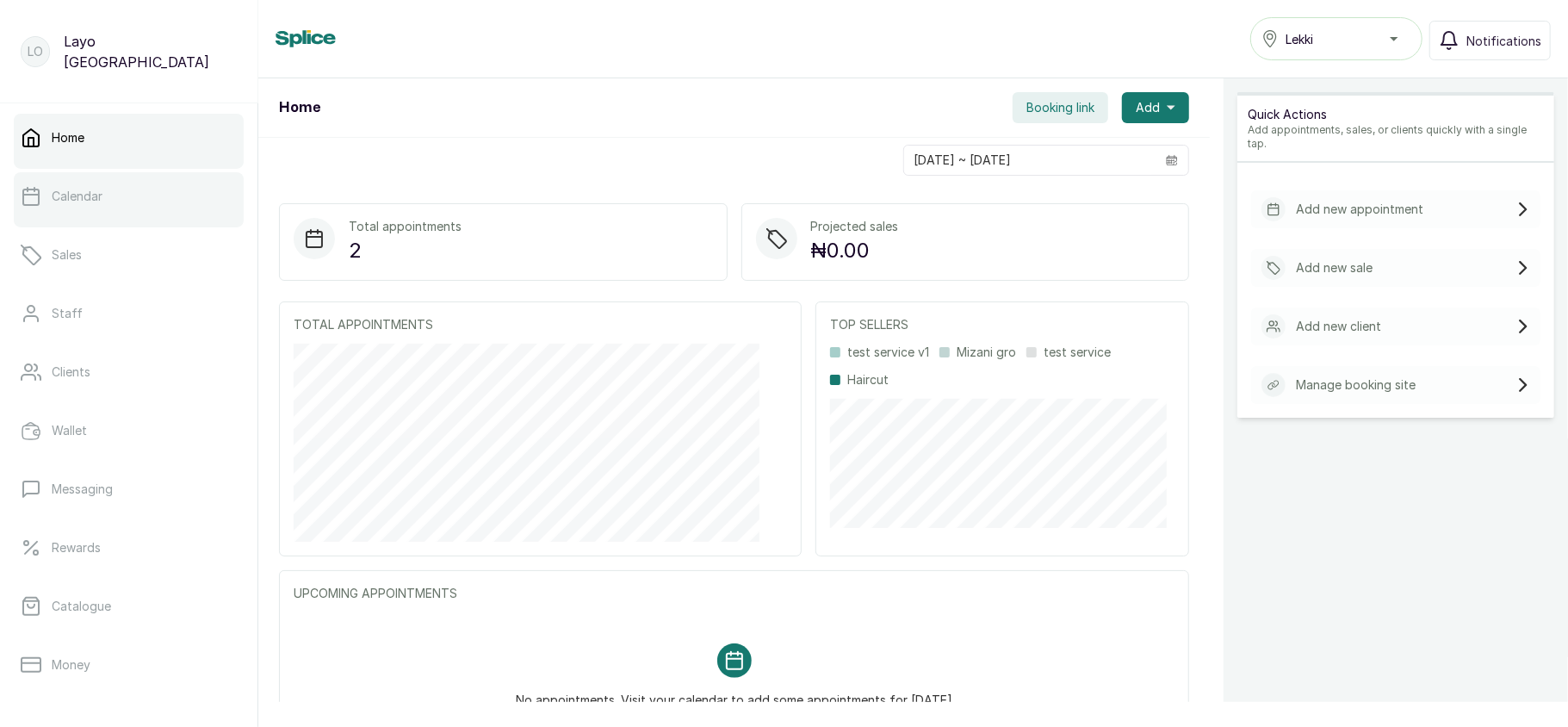
click at [91, 215] on link "Calendar" at bounding box center [129, 196] width 230 height 48
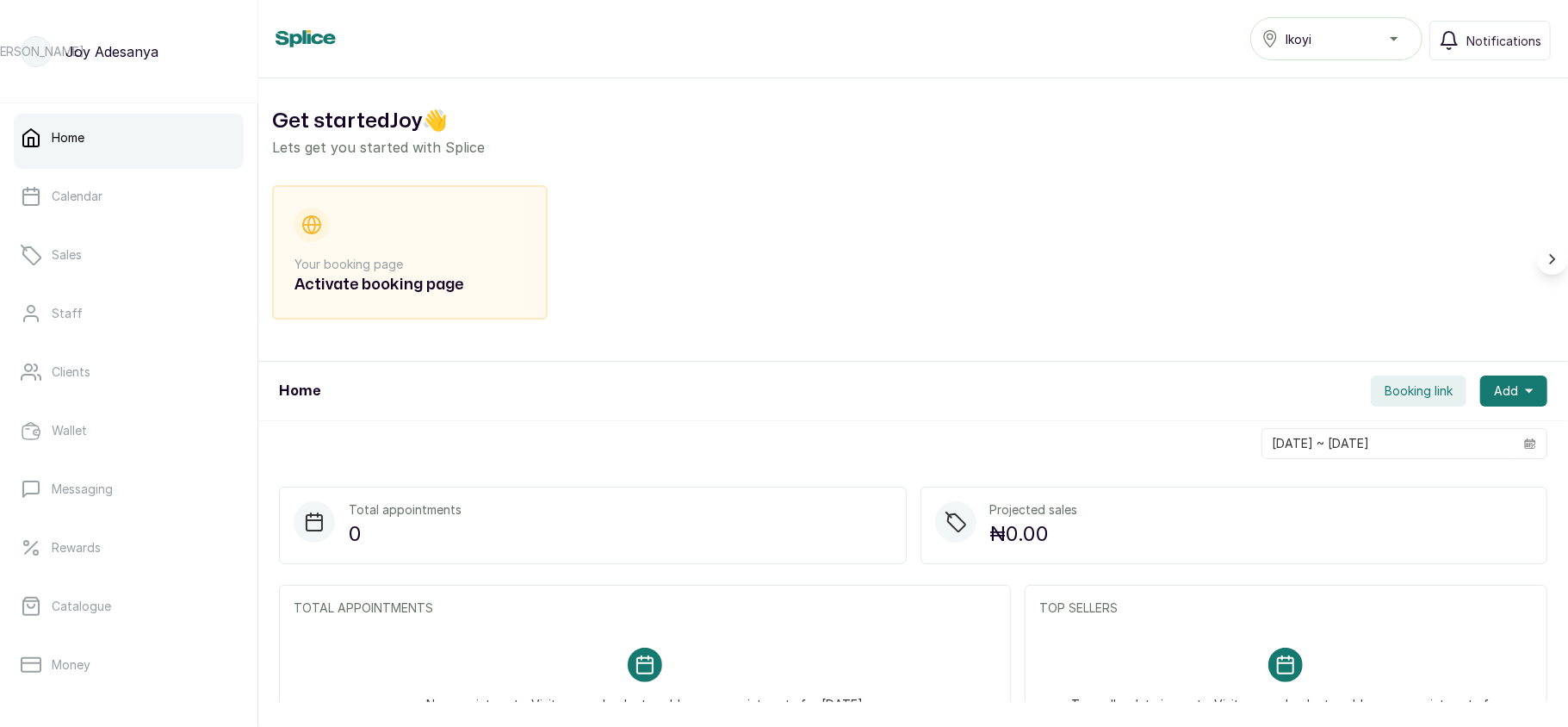
click at [1383, 38] on div "Ikoyi" at bounding box center [1336, 38] width 150 height 21
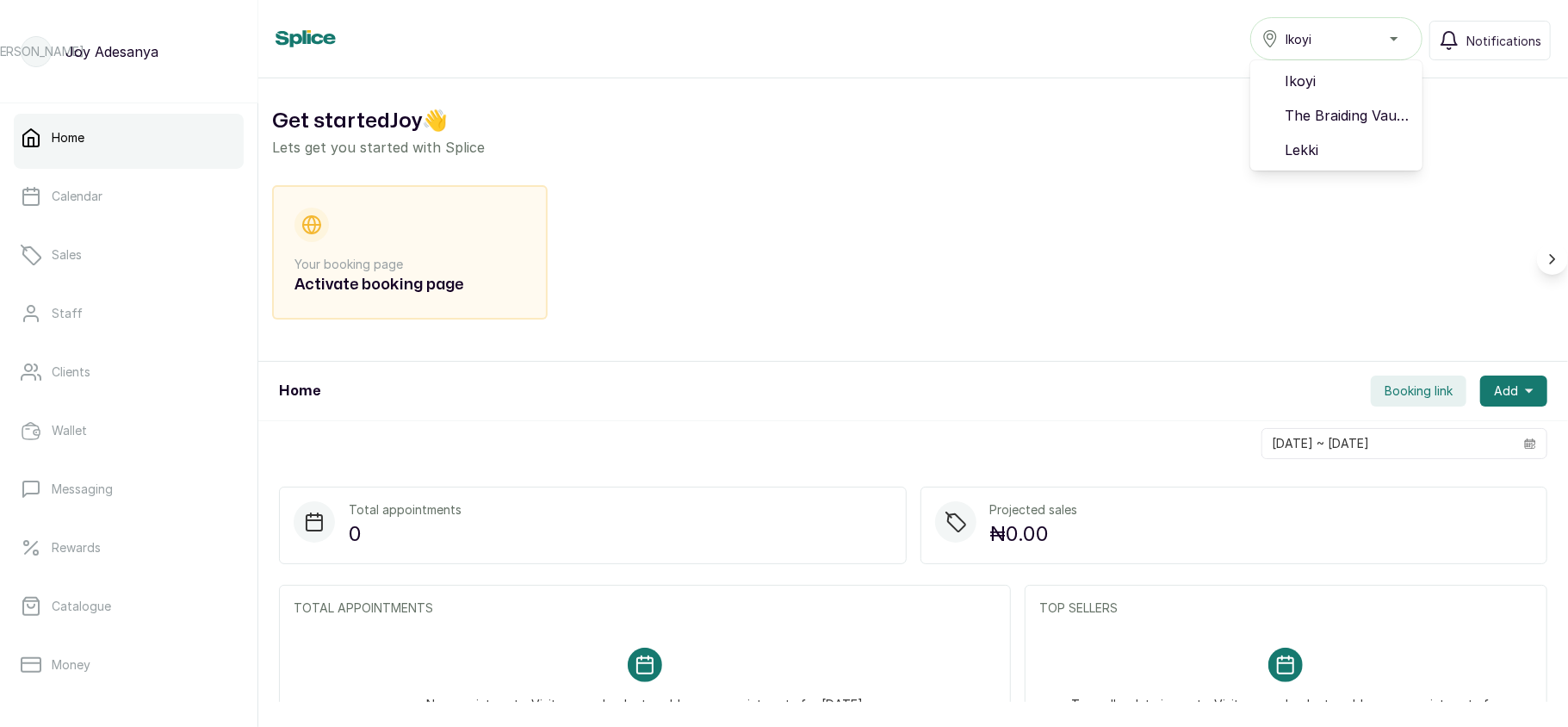
click at [1312, 30] on span "Ikoyi" at bounding box center [1299, 39] width 26 height 18
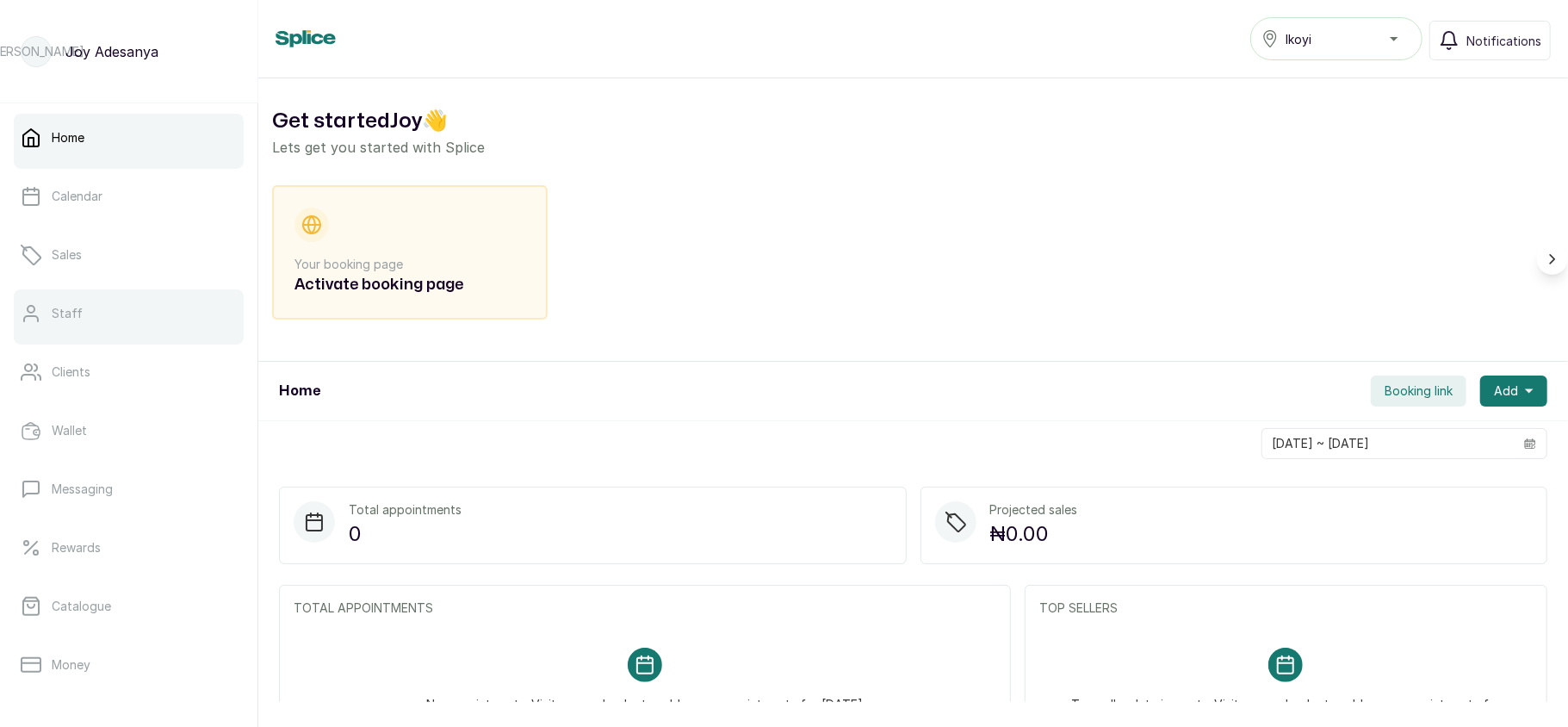
click at [104, 305] on link "Staff" at bounding box center [129, 313] width 230 height 48
click at [1357, 39] on div "Ikoyi" at bounding box center [1336, 38] width 150 height 21
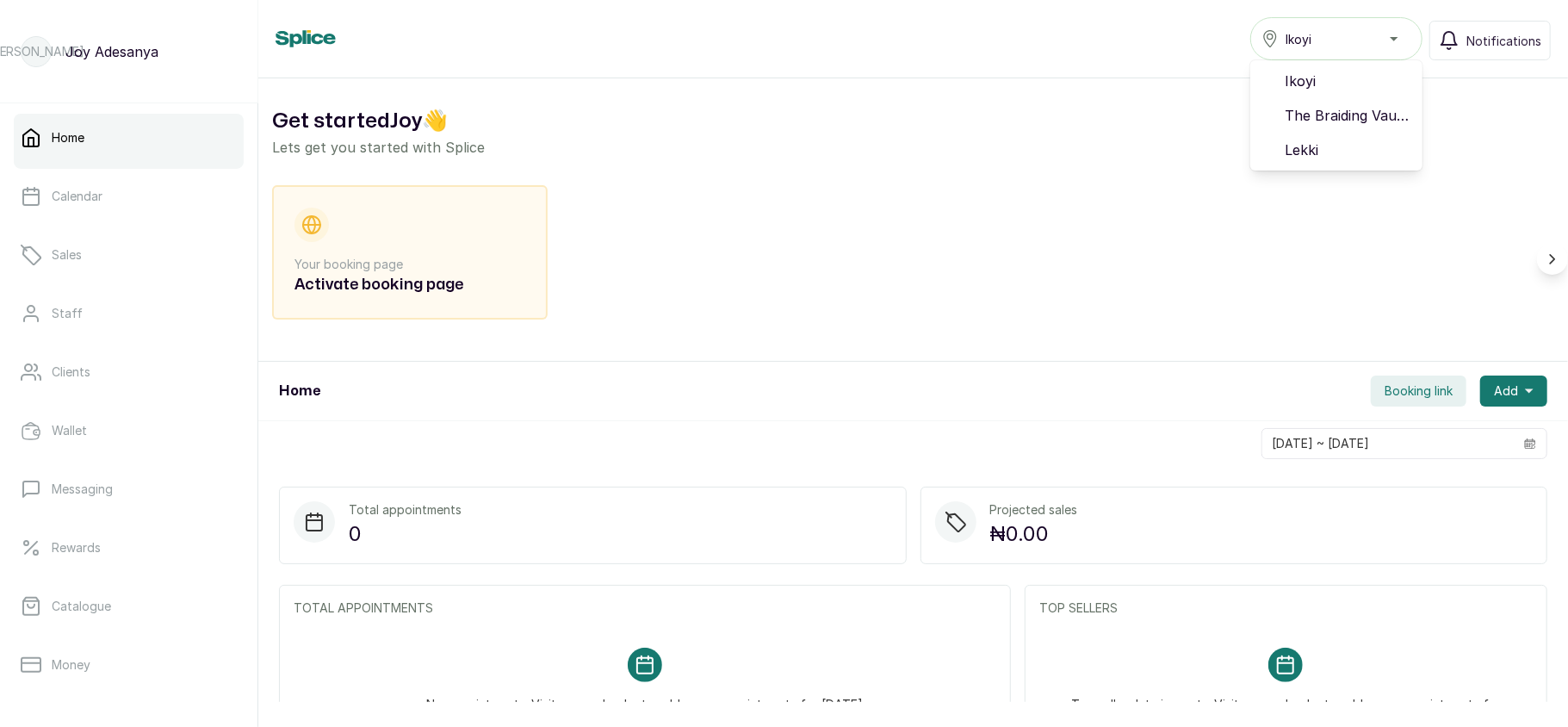
click at [1388, 38] on div "Ikoyi" at bounding box center [1336, 38] width 150 height 21
click at [1355, 35] on div "Ikoyi" at bounding box center [1336, 38] width 150 height 21
click at [1301, 149] on span "Lekki" at bounding box center [1347, 150] width 124 height 21
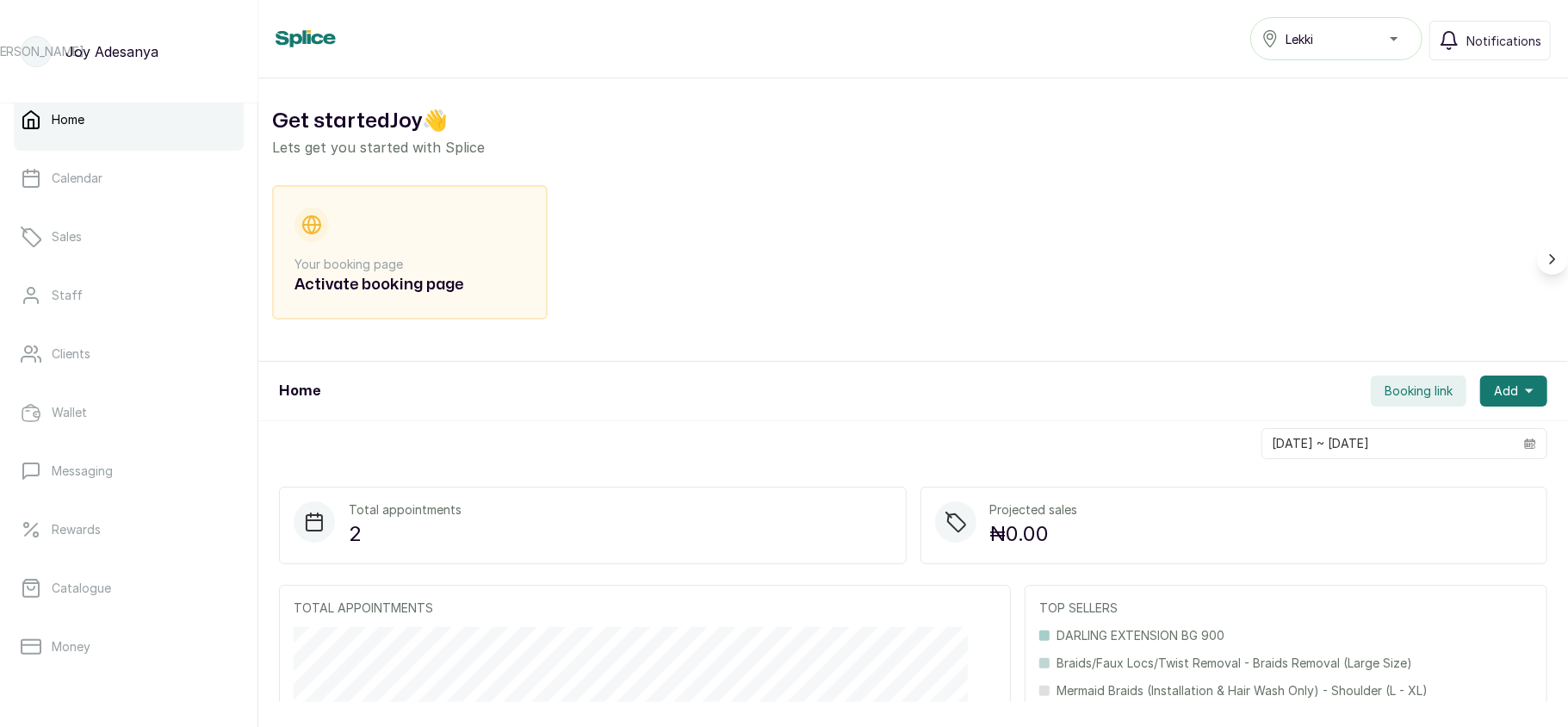
scroll to position [11, 0]
click at [116, 286] on link "Staff" at bounding box center [129, 302] width 230 height 48
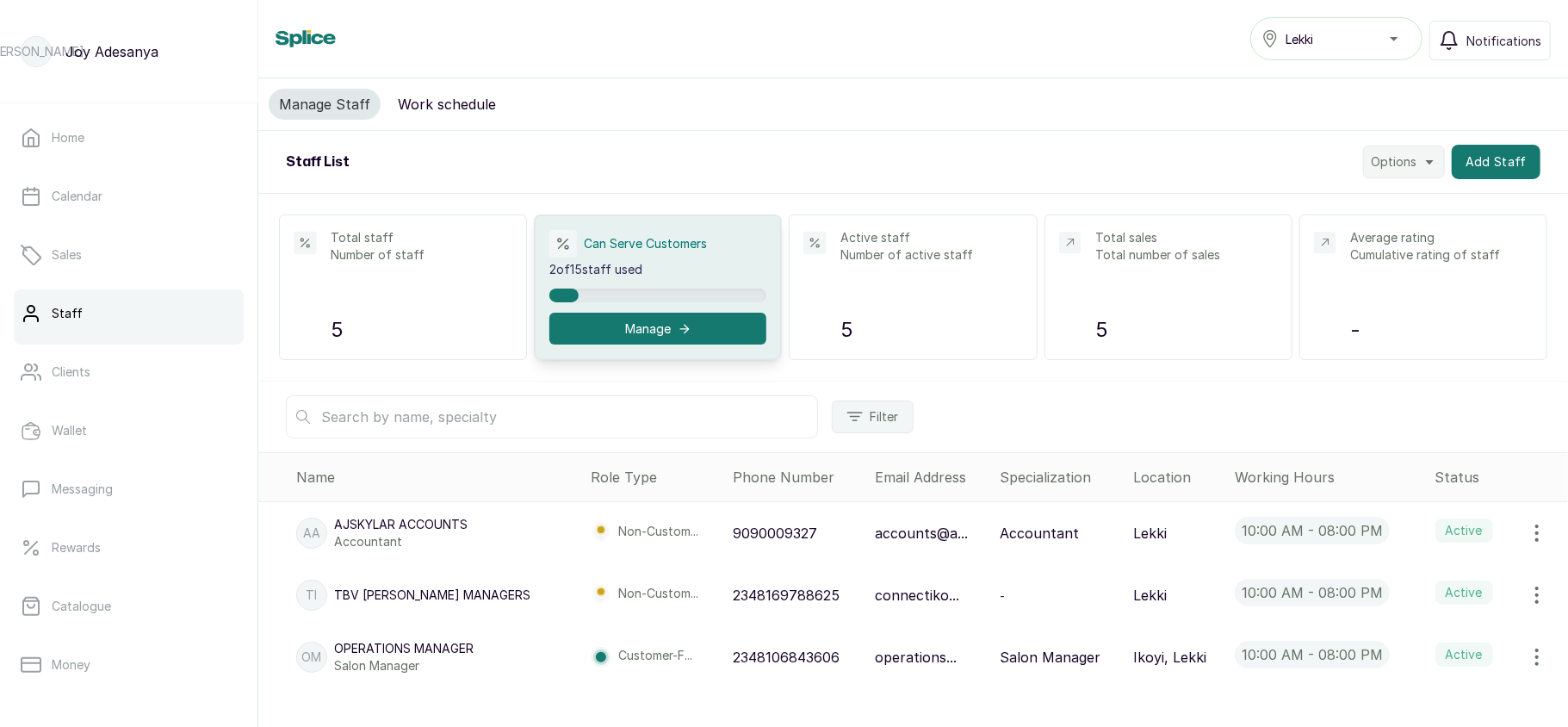
click at [1409, 159] on button "Options" at bounding box center [1405, 162] width 82 height 33
click at [1293, 254] on span "Import Staff" at bounding box center [1348, 244] width 165 height 21
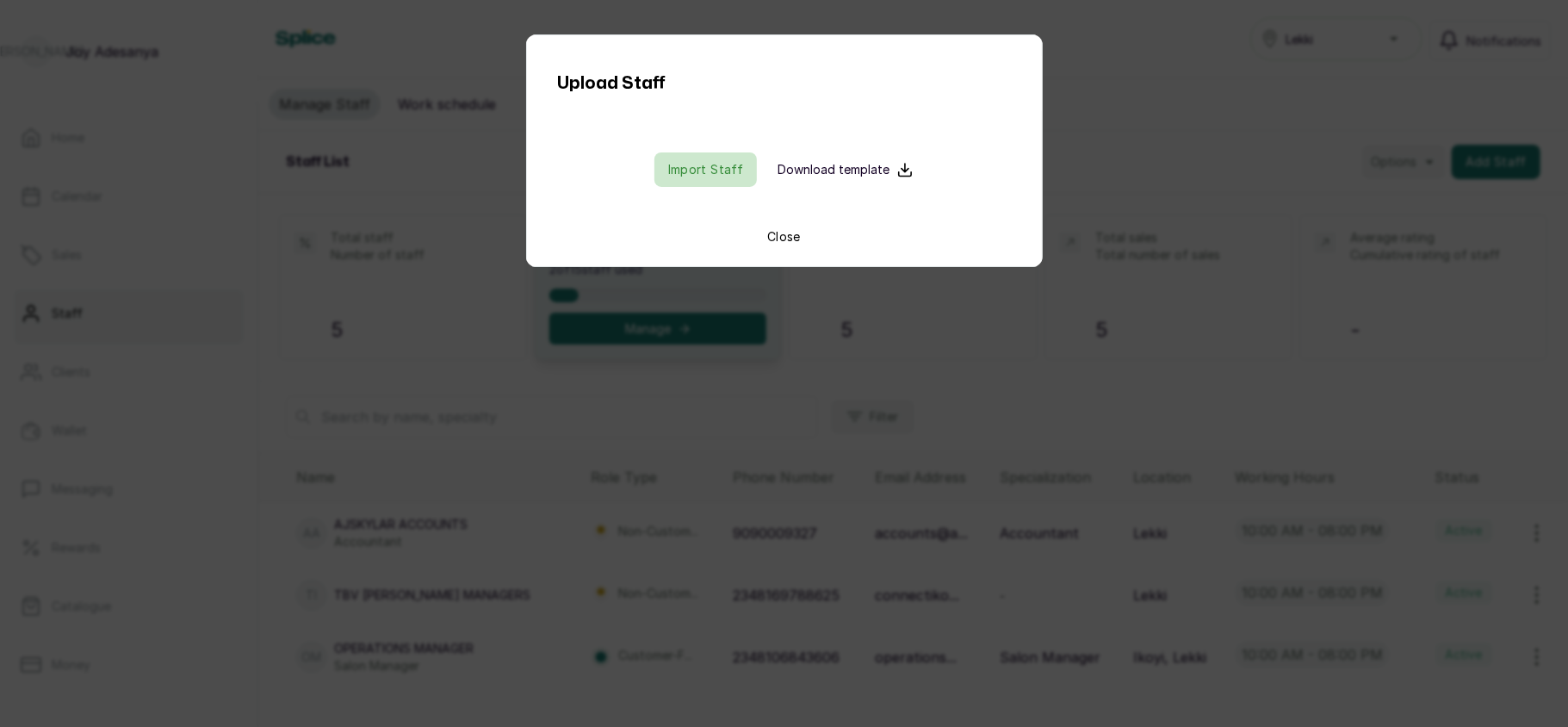
click at [724, 174] on input "file" at bounding box center [705, 170] width 110 height 35
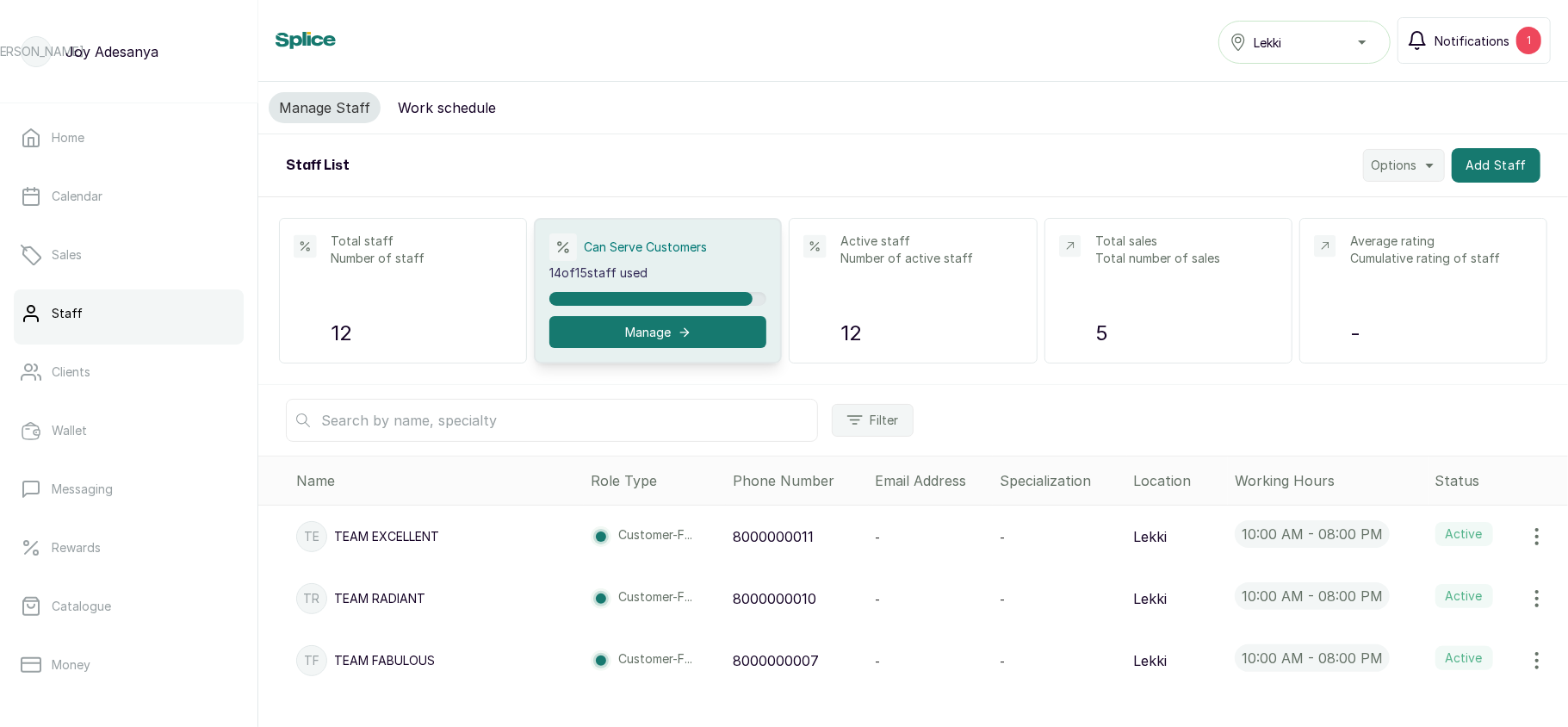
click at [1495, 47] on span "Notifications" at bounding box center [1472, 41] width 75 height 18
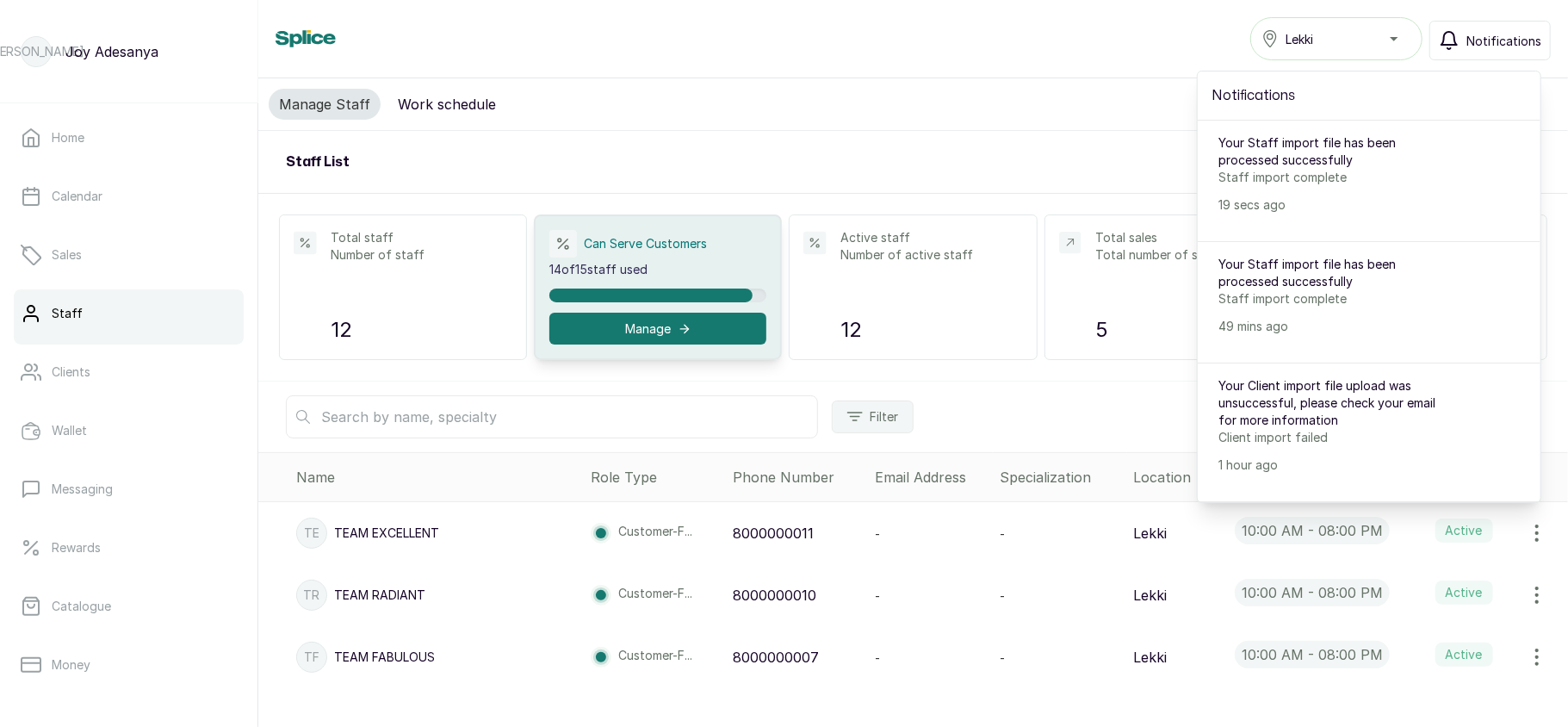
click at [1495, 47] on span "Notifications" at bounding box center [1504, 41] width 75 height 18
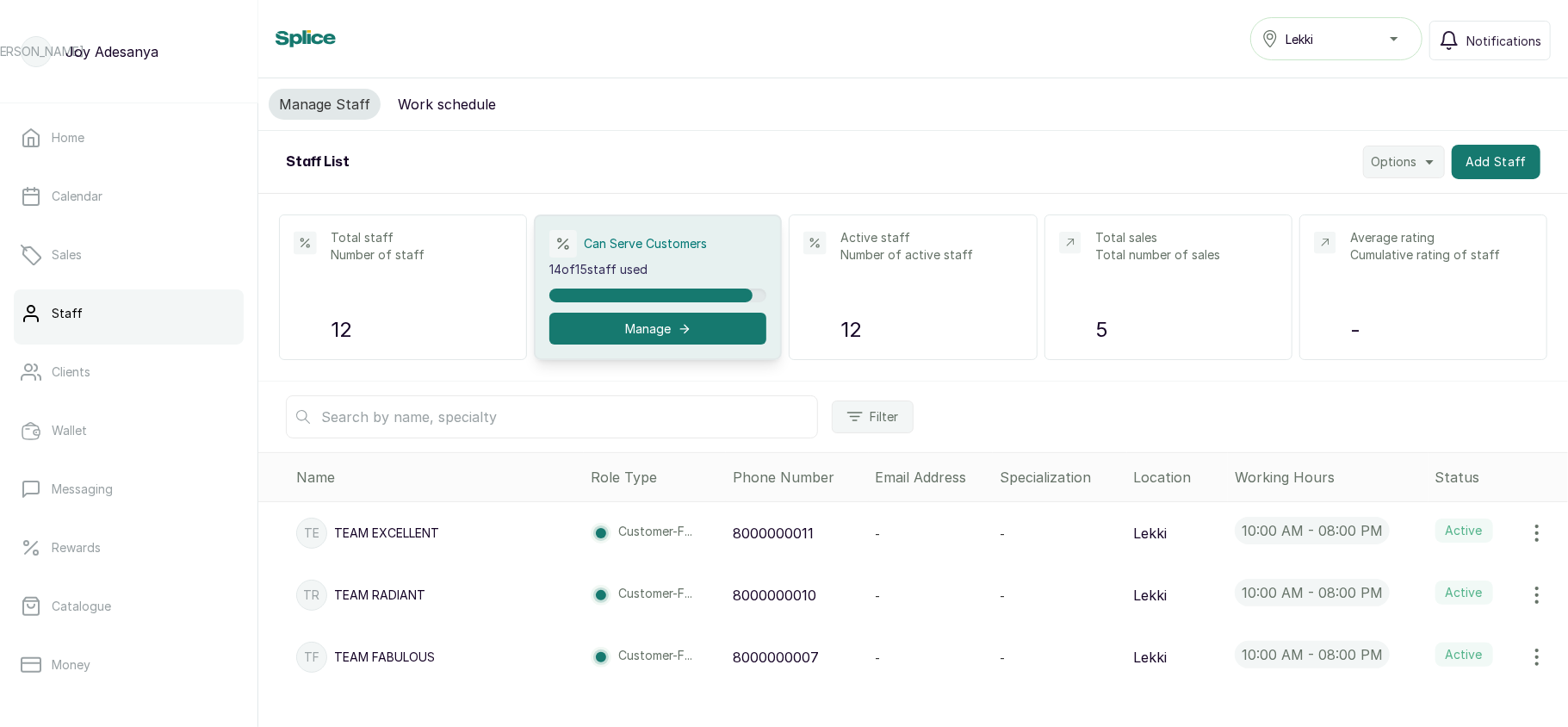
click at [1345, 46] on div "Lekki" at bounding box center [1336, 38] width 150 height 21
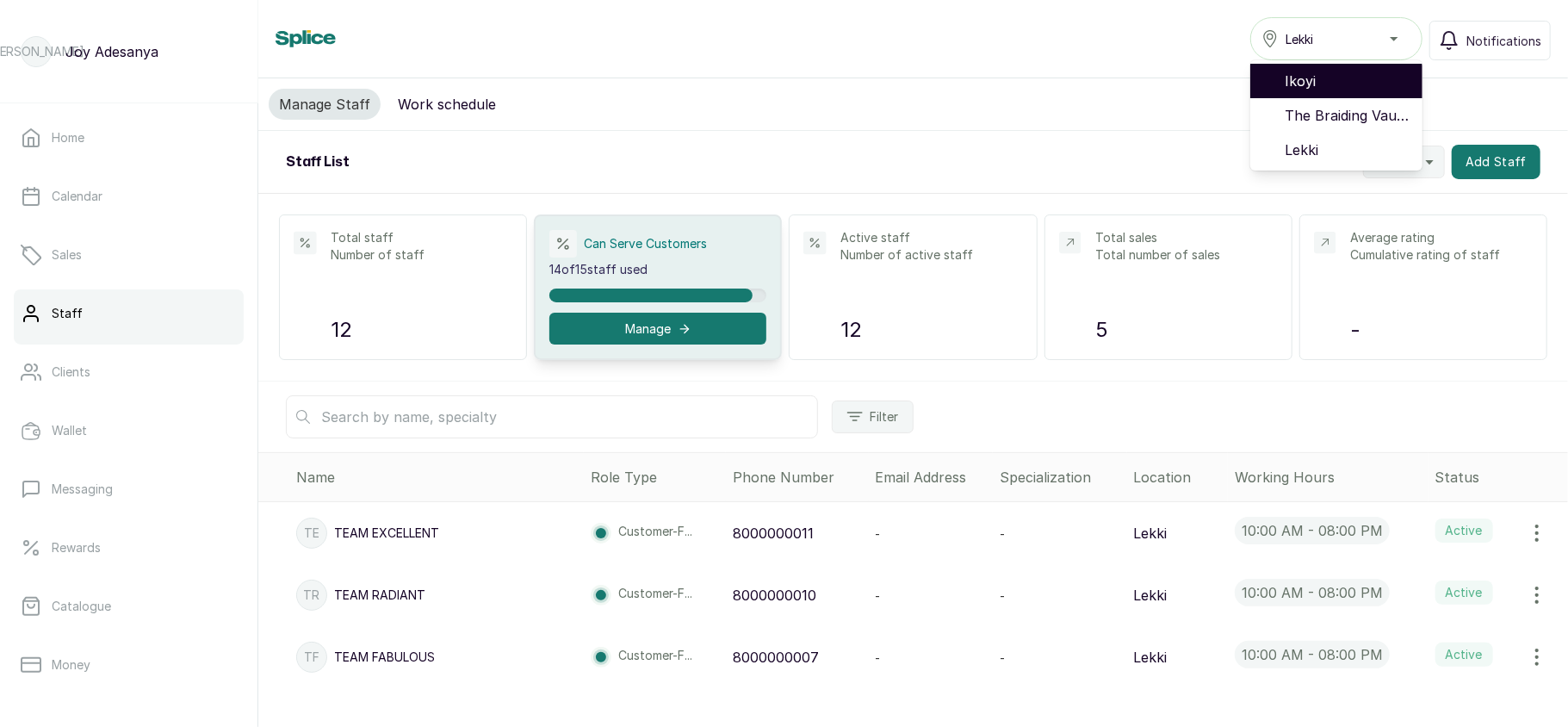
click at [1327, 87] on span "Ikoyi" at bounding box center [1347, 80] width 124 height 21
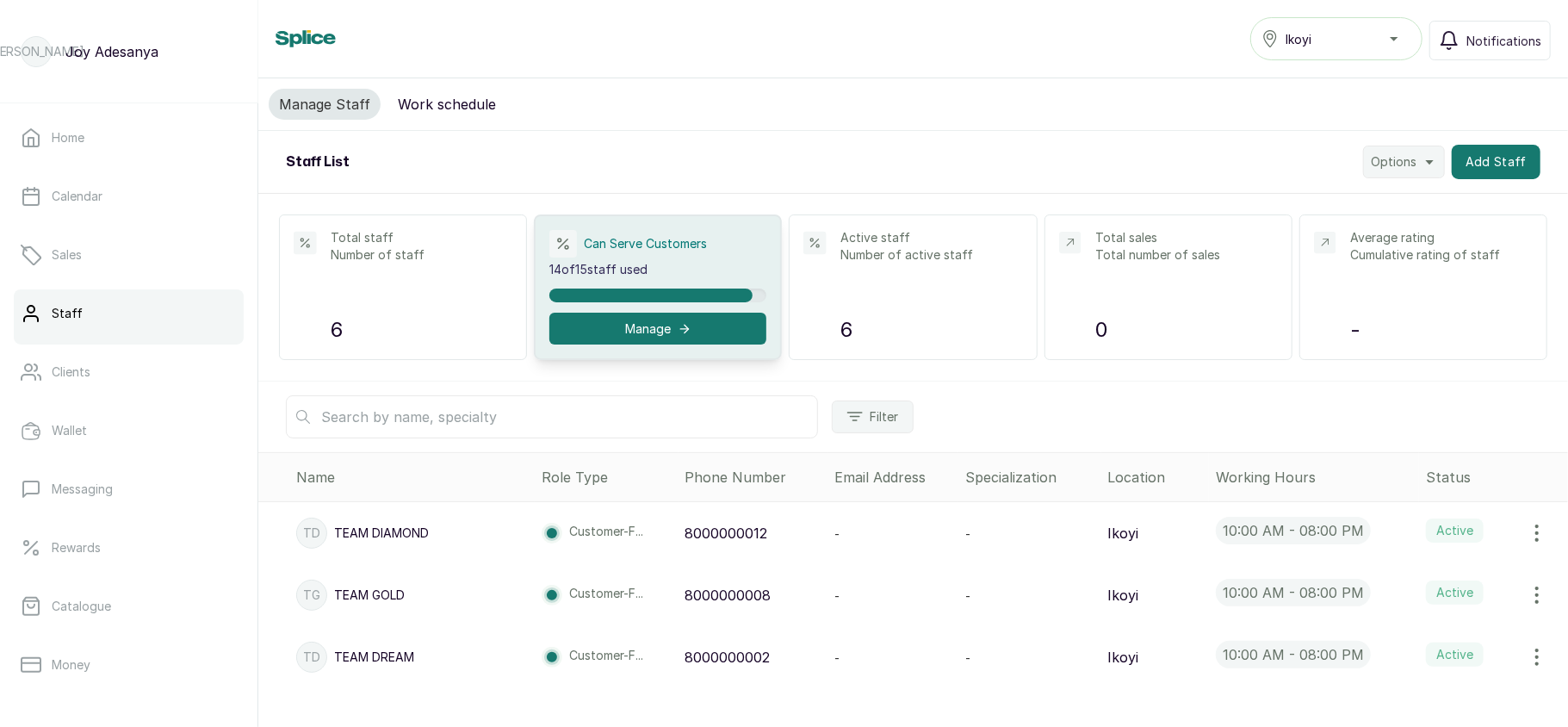
click at [1358, 41] on div "Ikoyi" at bounding box center [1336, 38] width 150 height 21
click at [1303, 156] on span "Lekki" at bounding box center [1347, 150] width 124 height 21
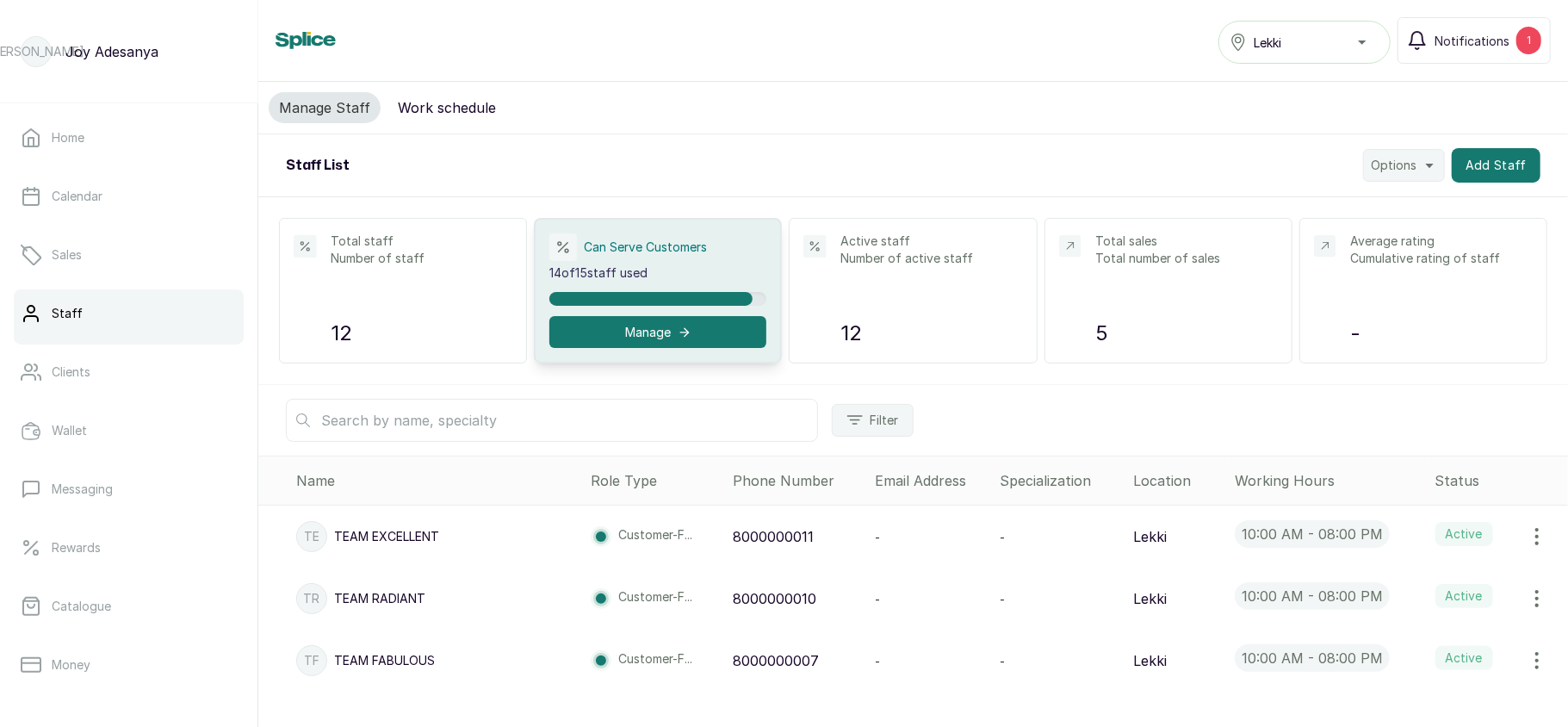
scroll to position [545, 0]
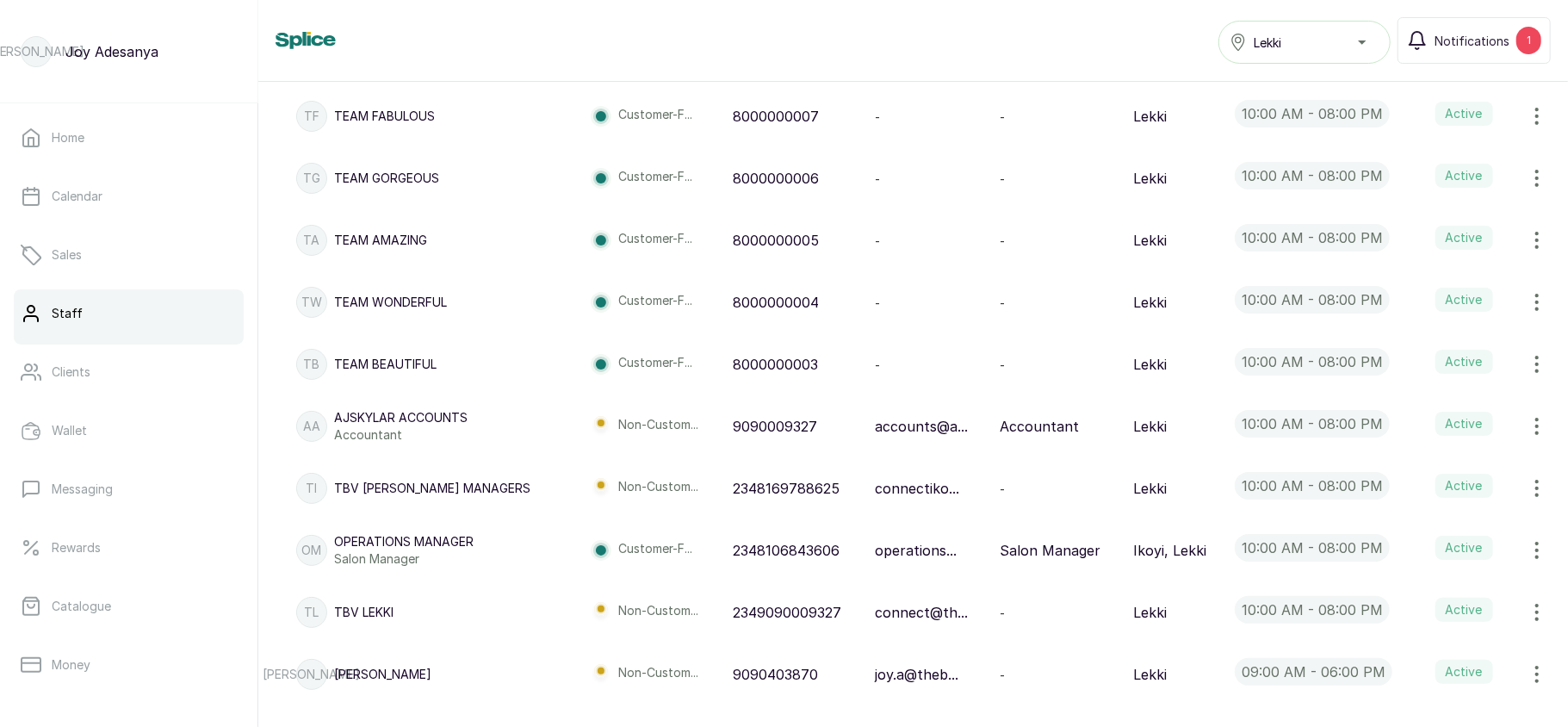
click at [1324, 38] on div "Lekki" at bounding box center [1304, 42] width 150 height 21
click at [1288, 85] on span "Ikoyi" at bounding box center [1315, 84] width 124 height 21
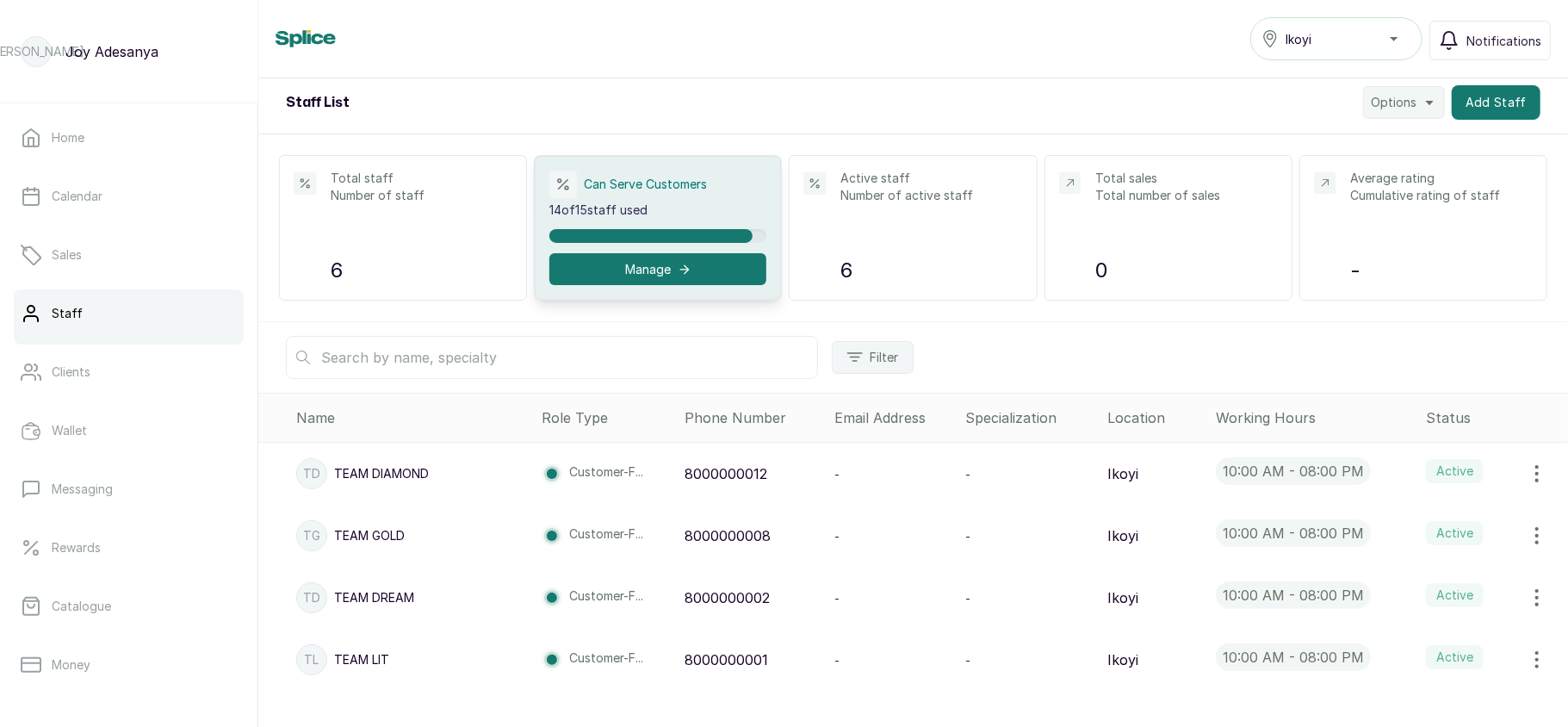
scroll to position [173, 0]
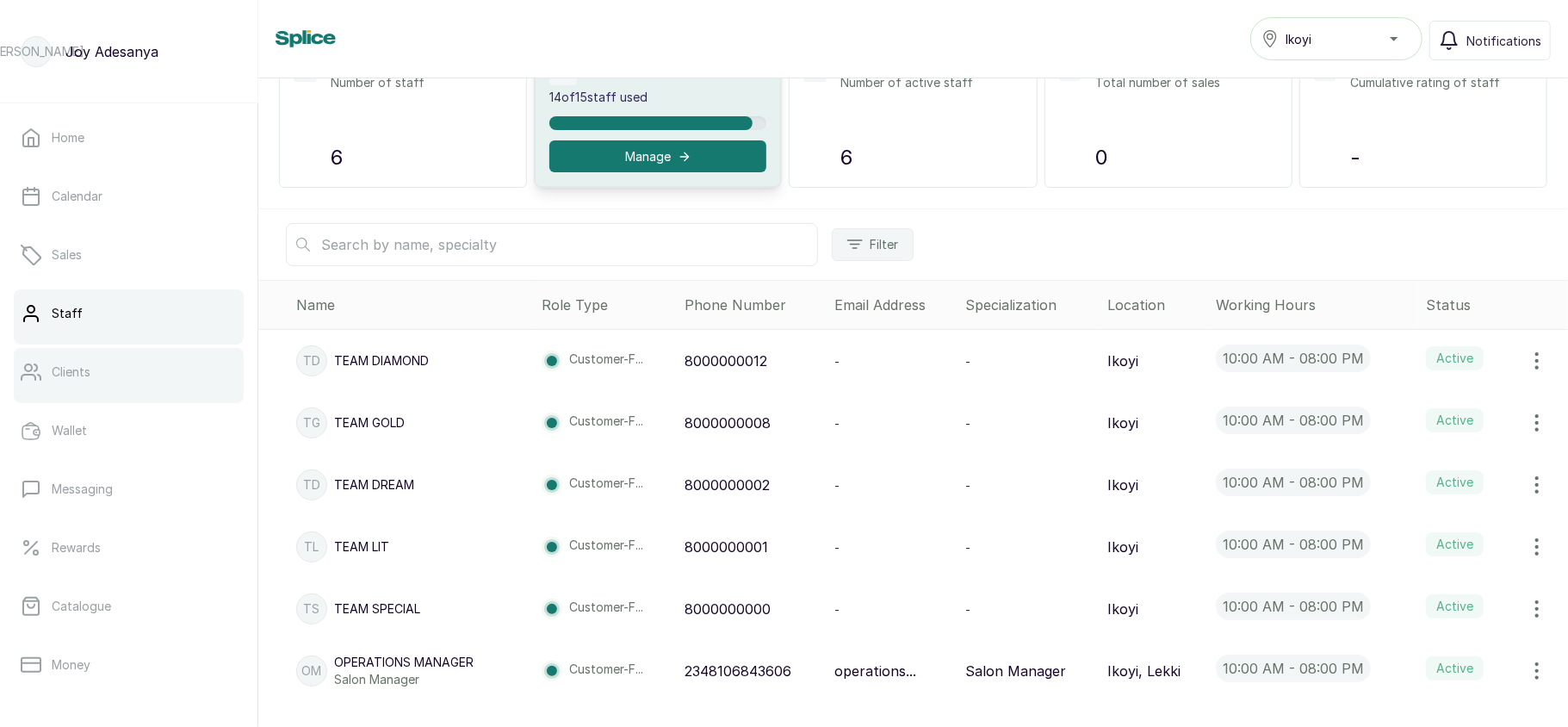
click at [112, 369] on link "Clients" at bounding box center [129, 371] width 230 height 48
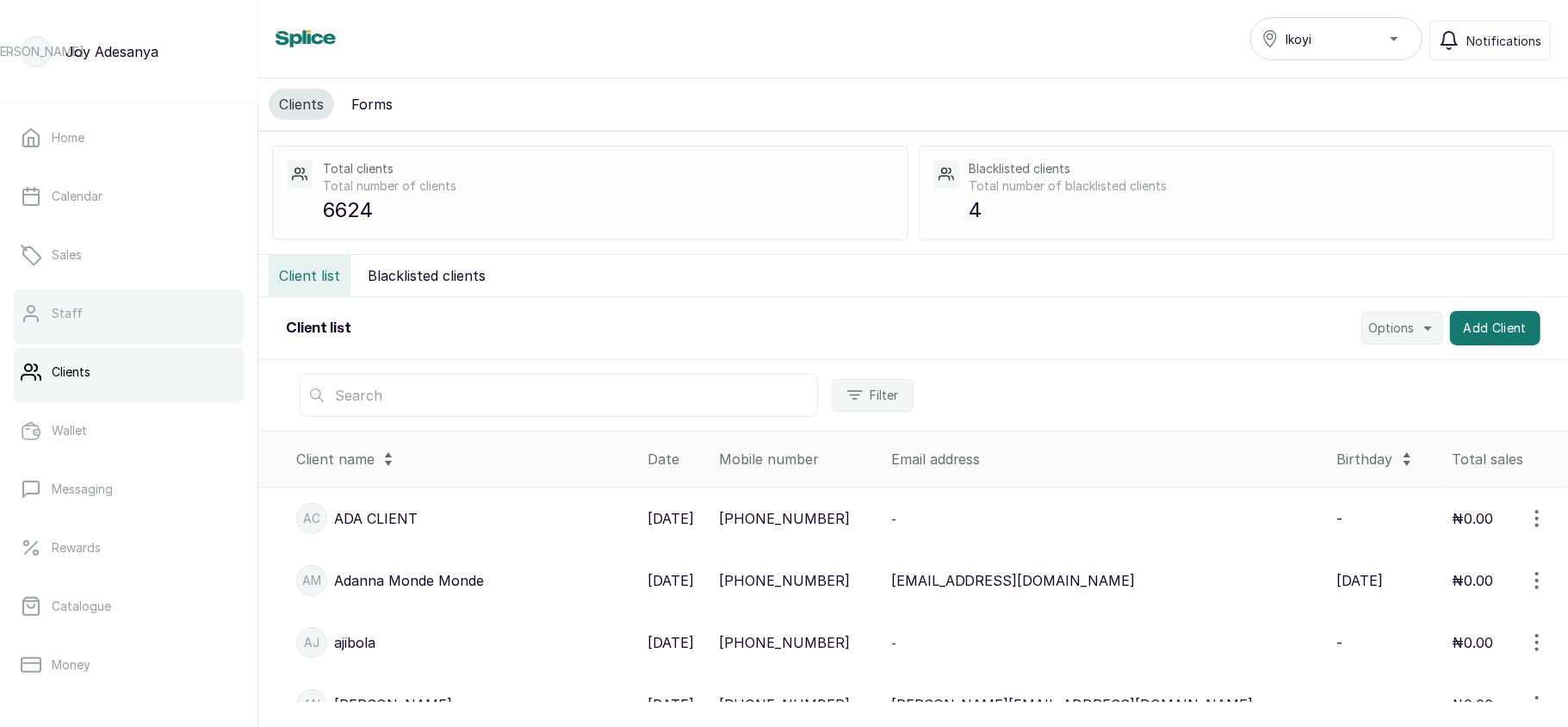
click at [110, 315] on link "Staff" at bounding box center [129, 313] width 230 height 48
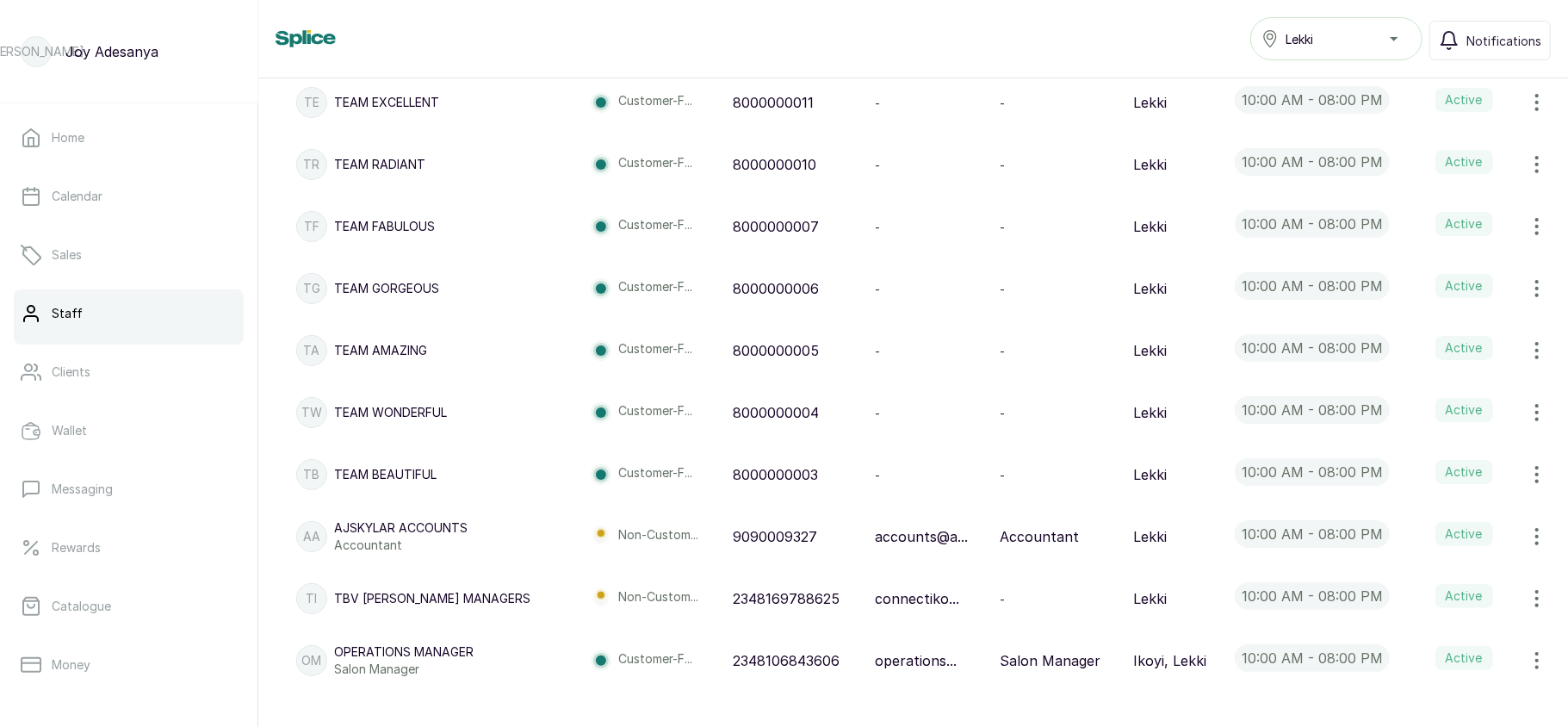
scroll to position [545, 0]
